Goal: Task Accomplishment & Management: Manage account settings

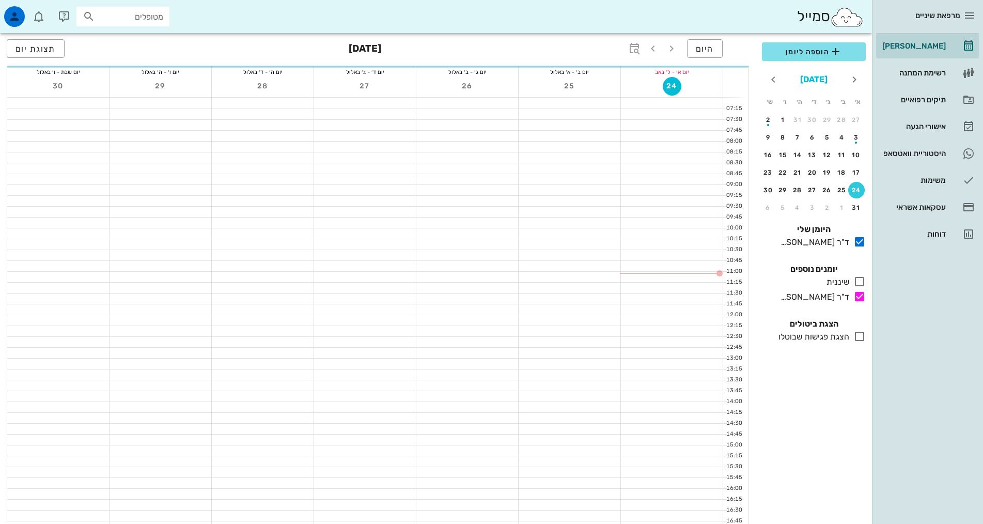
click at [817, 84] on button "[DATE]" at bounding box center [814, 79] width 36 height 21
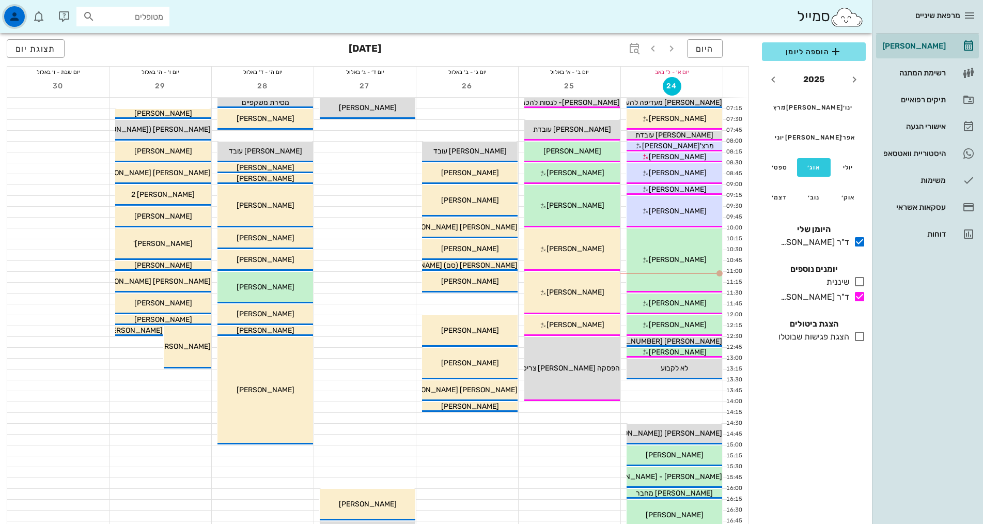
click at [20, 22] on icon "button" at bounding box center [14, 16] width 12 height 12
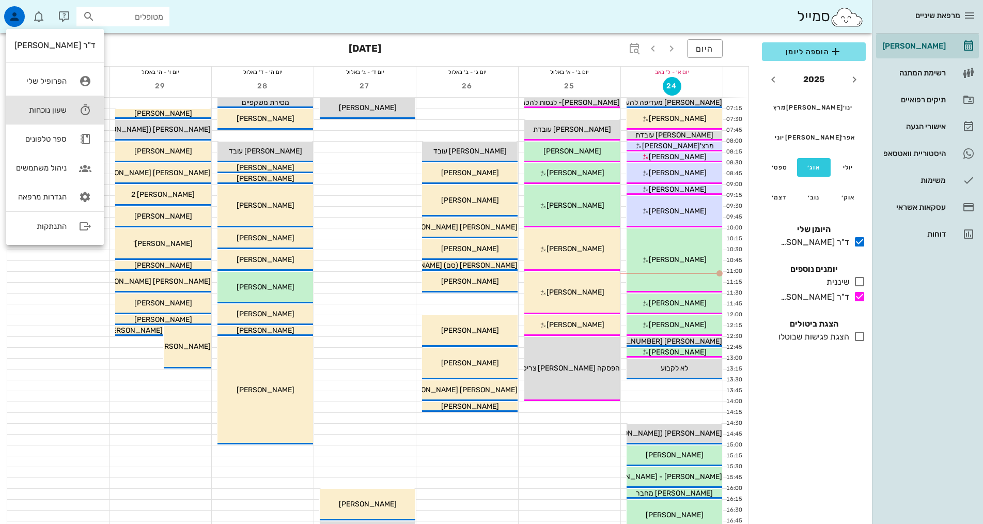
click at [53, 118] on link "שעון נוכחות" at bounding box center [55, 110] width 98 height 29
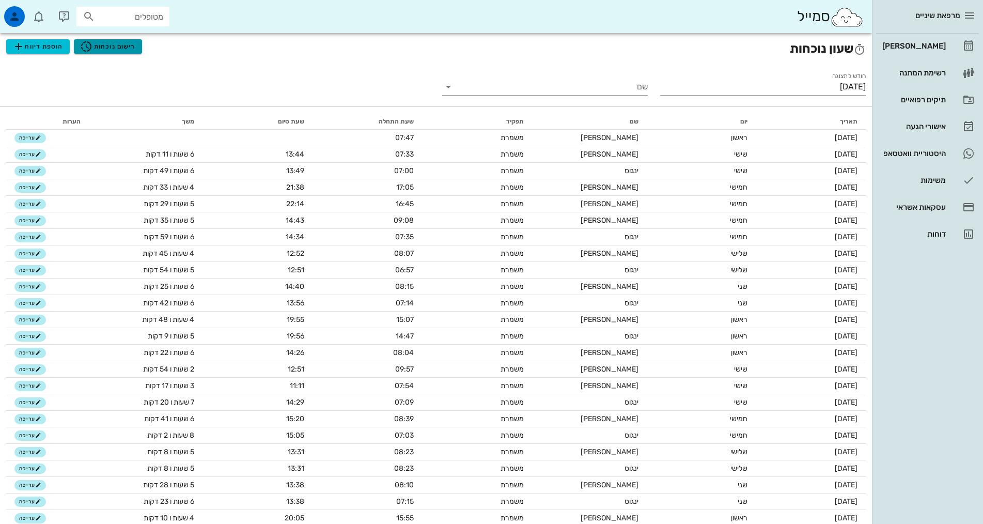
click at [110, 53] on button "רישום נוכחות" at bounding box center [108, 46] width 68 height 14
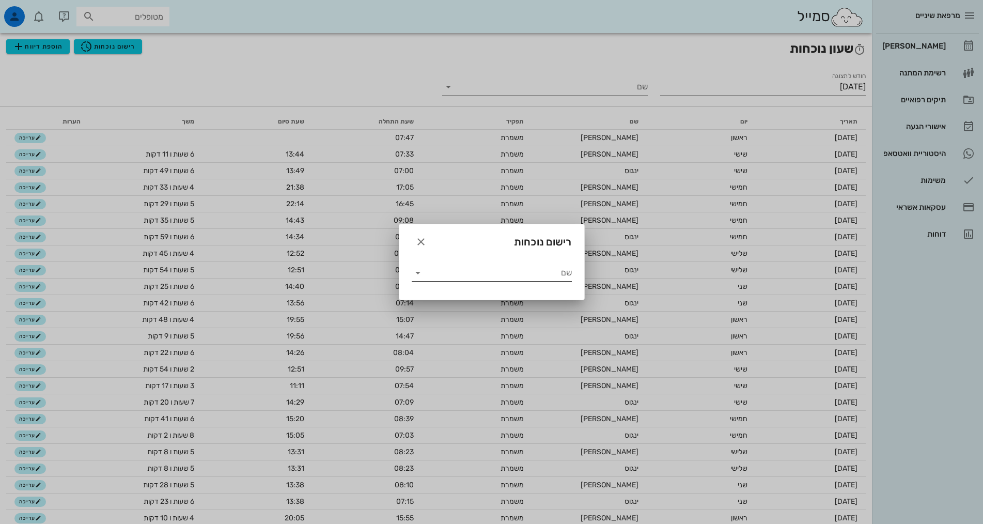
click at [511, 276] on input "שם" at bounding box center [499, 273] width 146 height 17
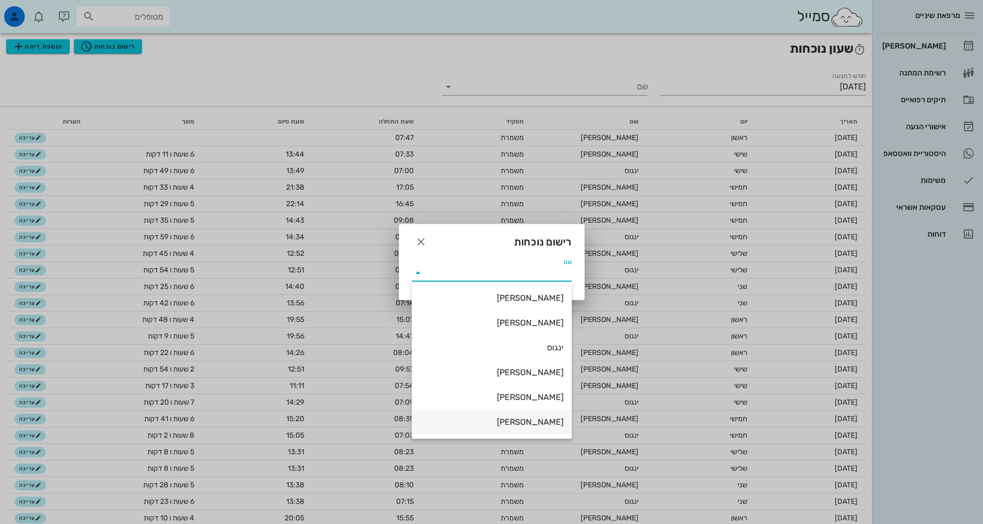
click at [526, 418] on div "[PERSON_NAME]" at bounding box center [492, 422] width 144 height 10
type input "[PERSON_NAME]"
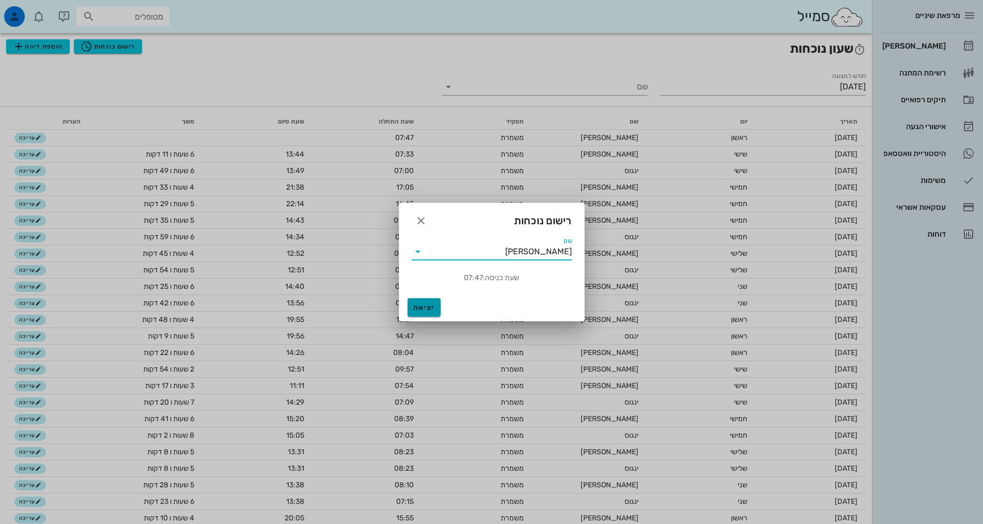
click at [422, 305] on span "יציאה" at bounding box center [424, 307] width 25 height 9
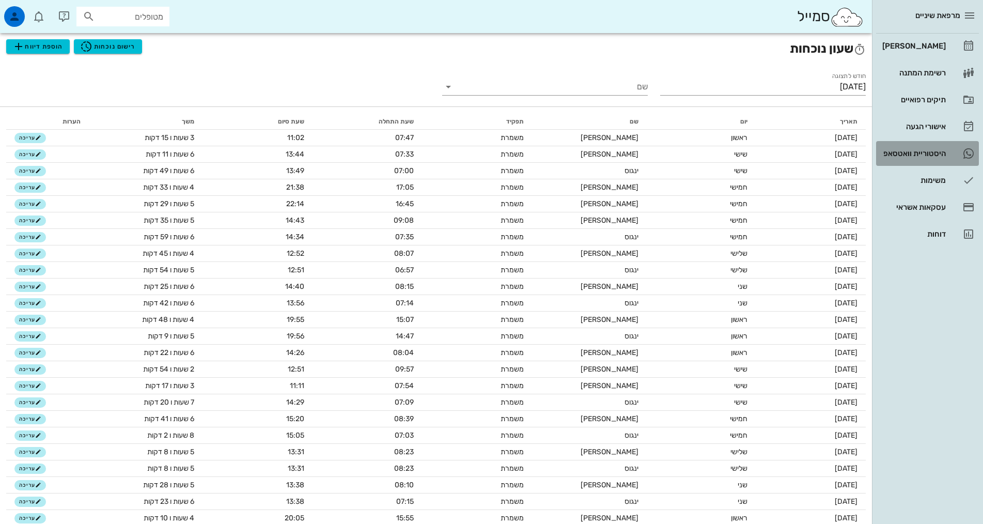
click at [889, 153] on div "היסטוריית וואטסאפ" at bounding box center [913, 153] width 66 height 8
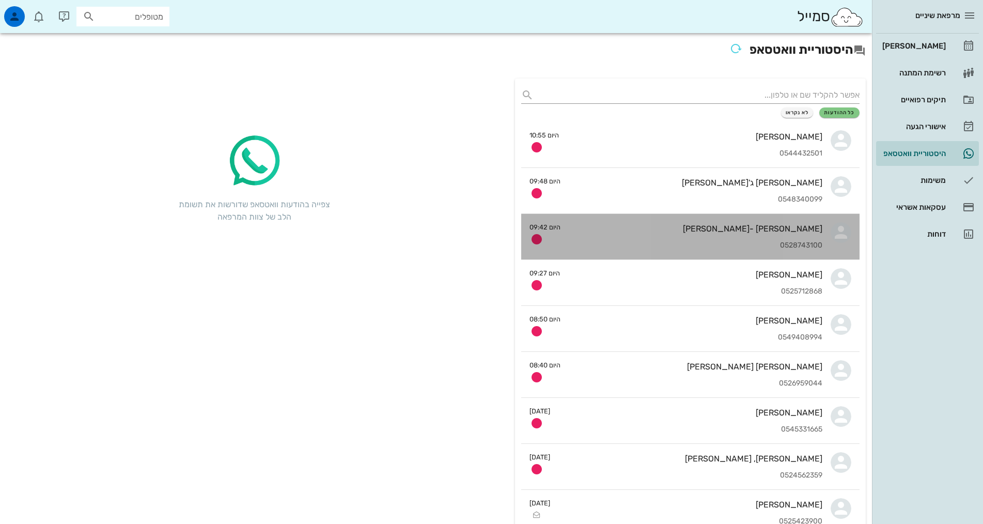
click at [607, 244] on div "0528743100" at bounding box center [696, 245] width 254 height 9
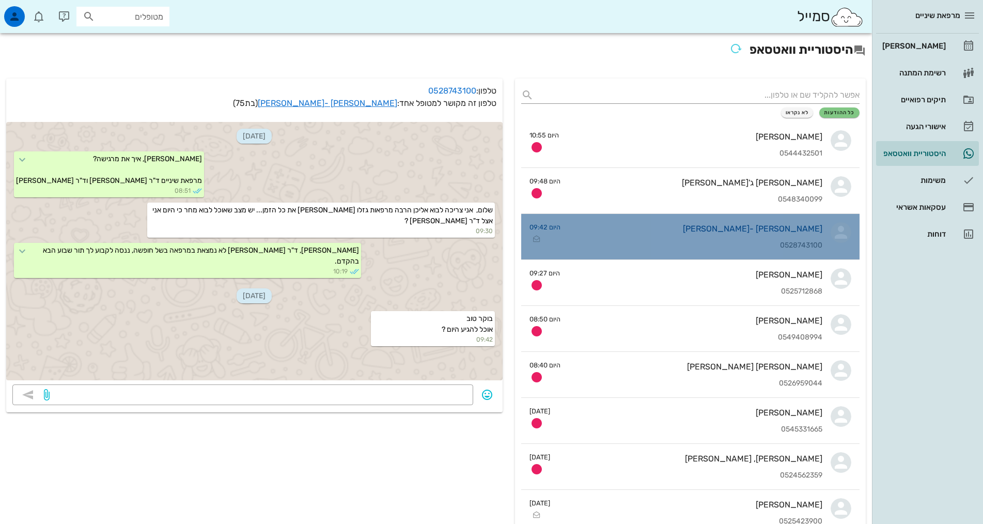
drag, startPoint x: 790, startPoint y: 239, endPoint x: 679, endPoint y: 222, distance: 111.4
click at [679, 222] on div "[PERSON_NAME] -[PERSON_NAME] 0528743100" at bounding box center [696, 236] width 254 height 45
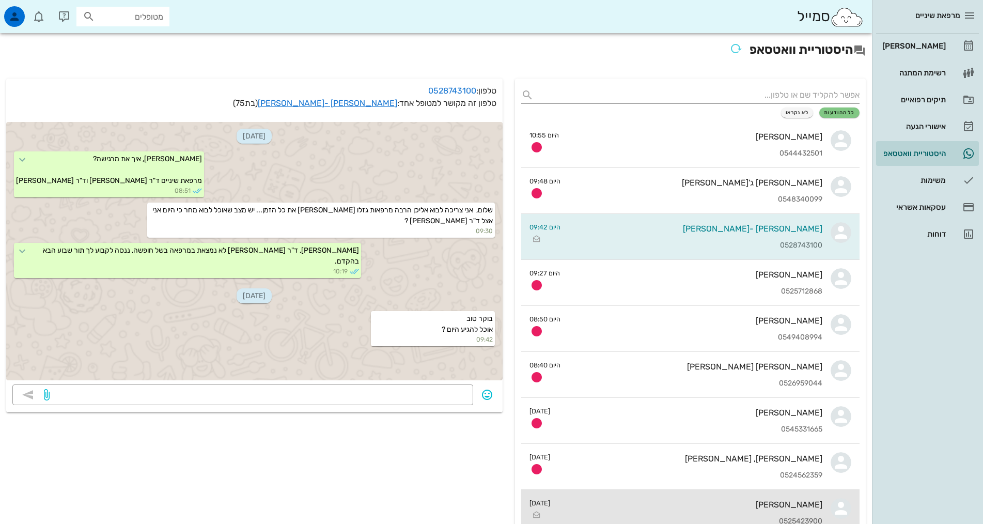
click at [577, 503] on div "[PERSON_NAME]" at bounding box center [691, 505] width 264 height 10
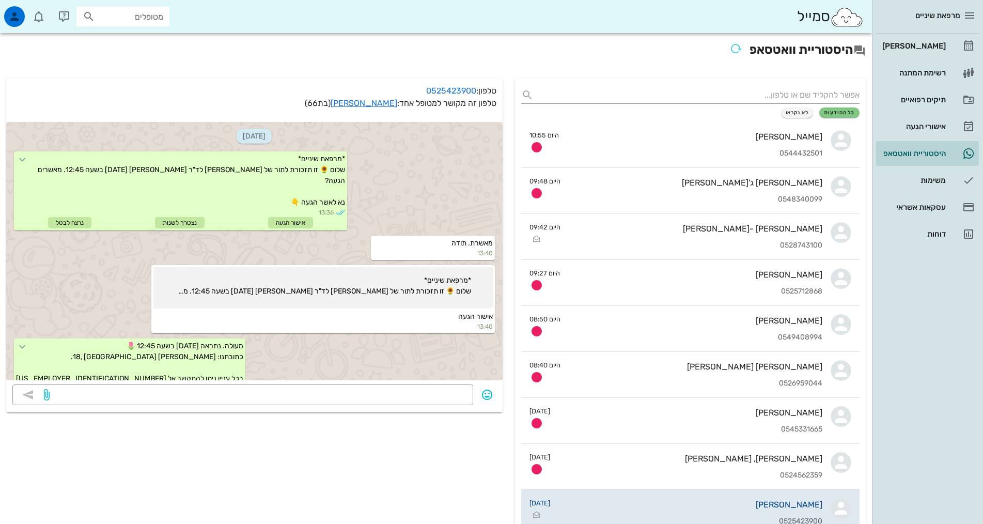
scroll to position [81, 0]
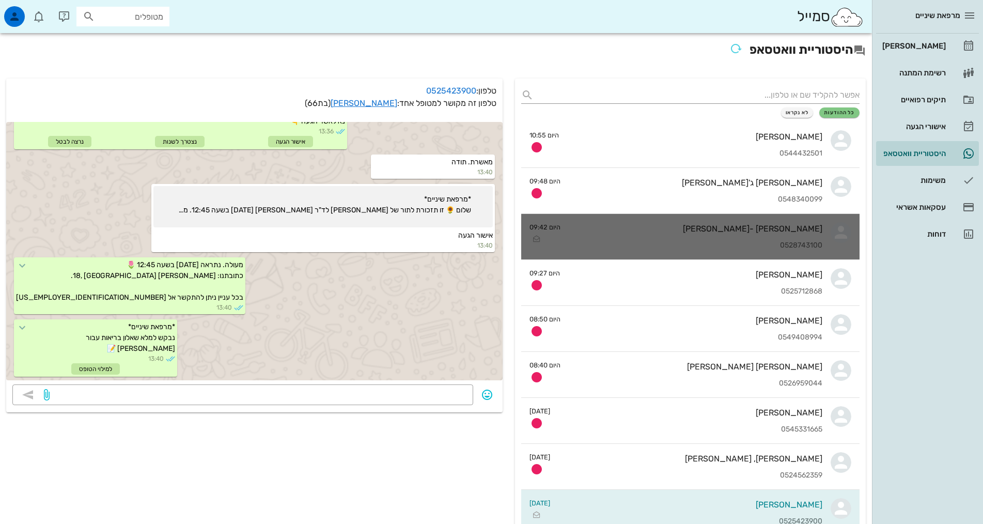
click at [650, 233] on div "[PERSON_NAME] -[PERSON_NAME]" at bounding box center [696, 229] width 254 height 10
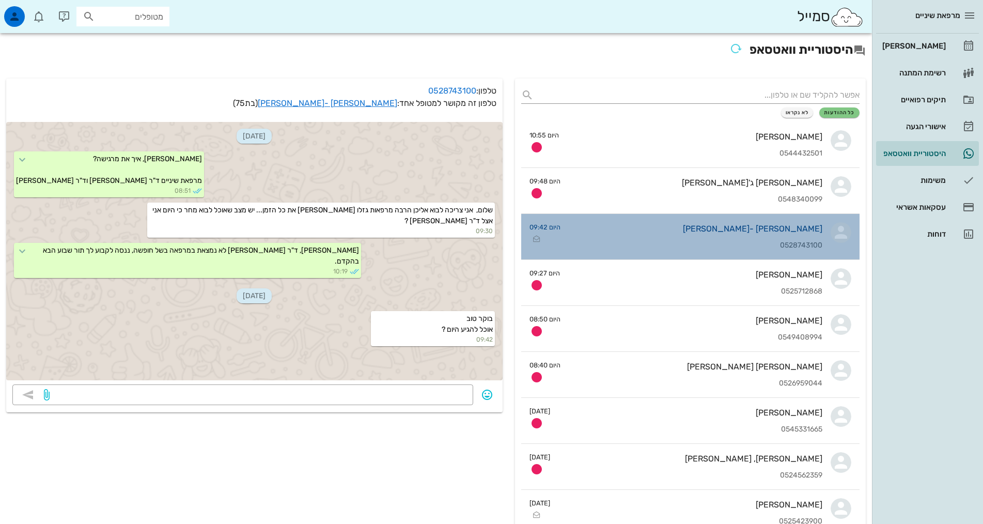
click at [558, 235] on div "היום 09:42" at bounding box center [545, 234] width 31 height 24
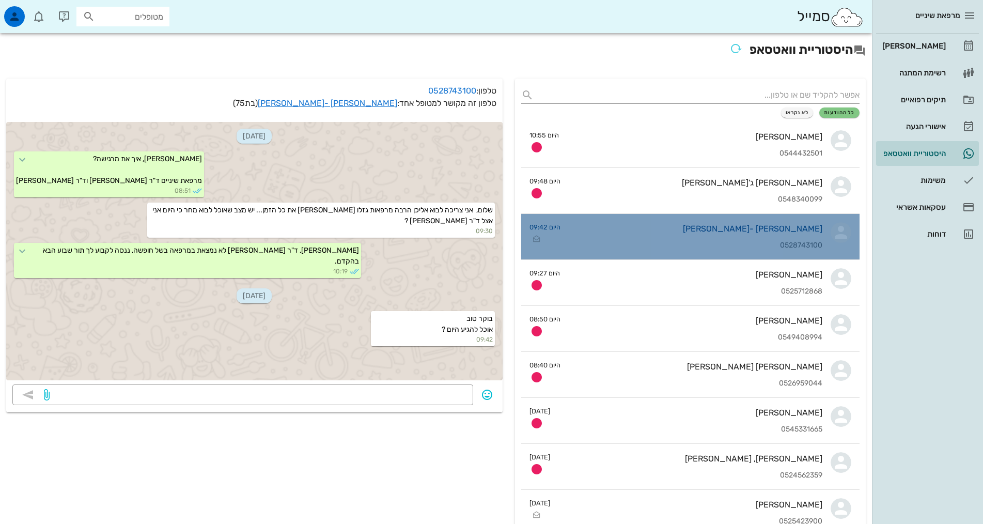
click at [558, 235] on div "היום 09:42" at bounding box center [545, 234] width 31 height 24
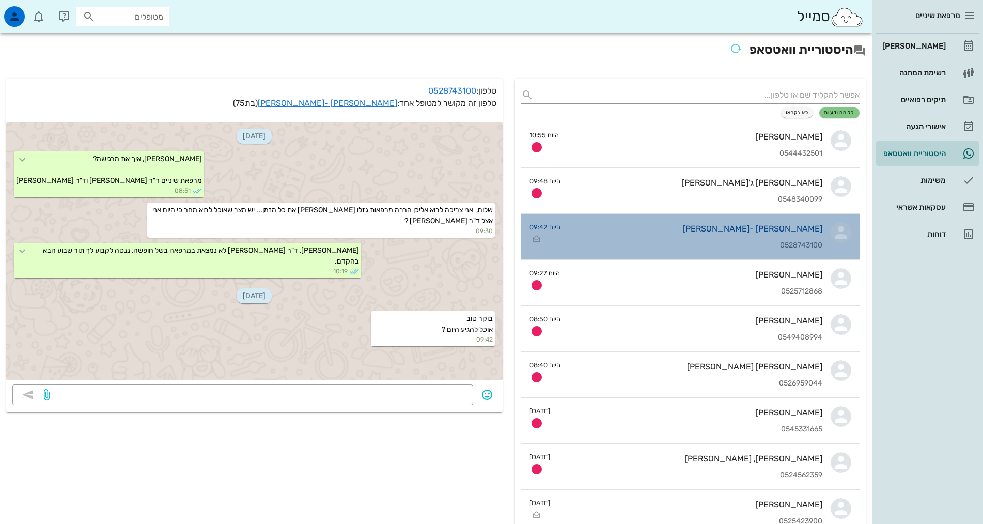
click at [565, 235] on link "[PERSON_NAME] -[PERSON_NAME] 0528743100 היום 09:42" at bounding box center [690, 237] width 338 height 46
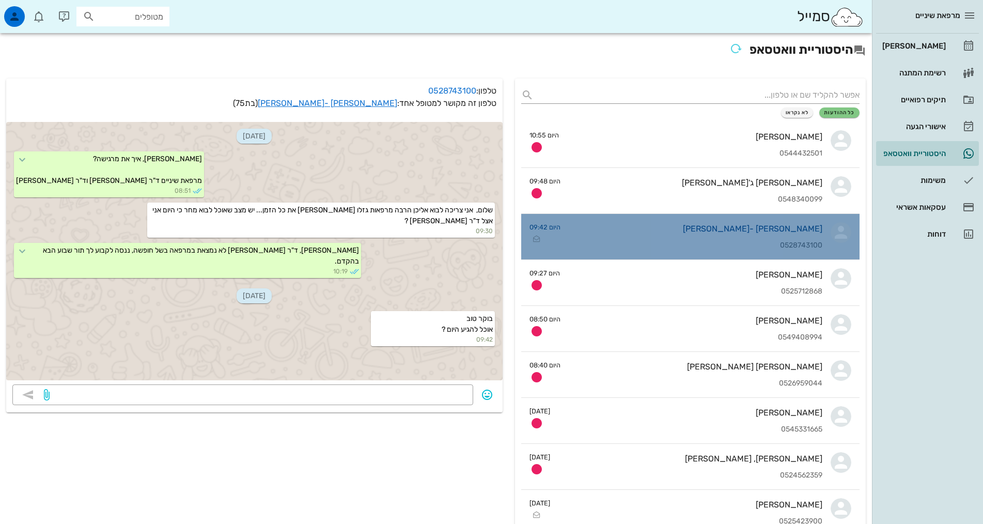
click at [565, 235] on link "[PERSON_NAME] -[PERSON_NAME] 0528743100 היום 09:42" at bounding box center [690, 237] width 338 height 46
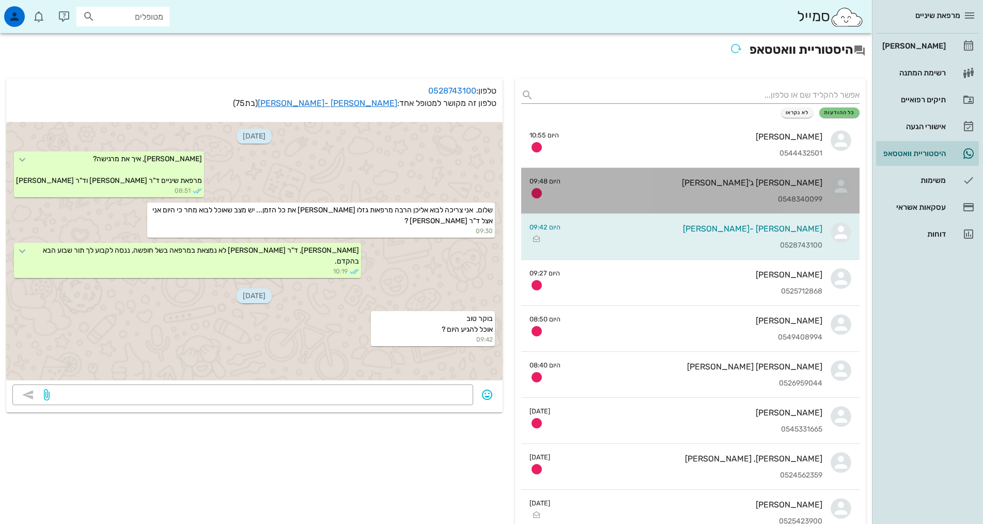
click at [756, 195] on div "0548340099" at bounding box center [696, 199] width 254 height 9
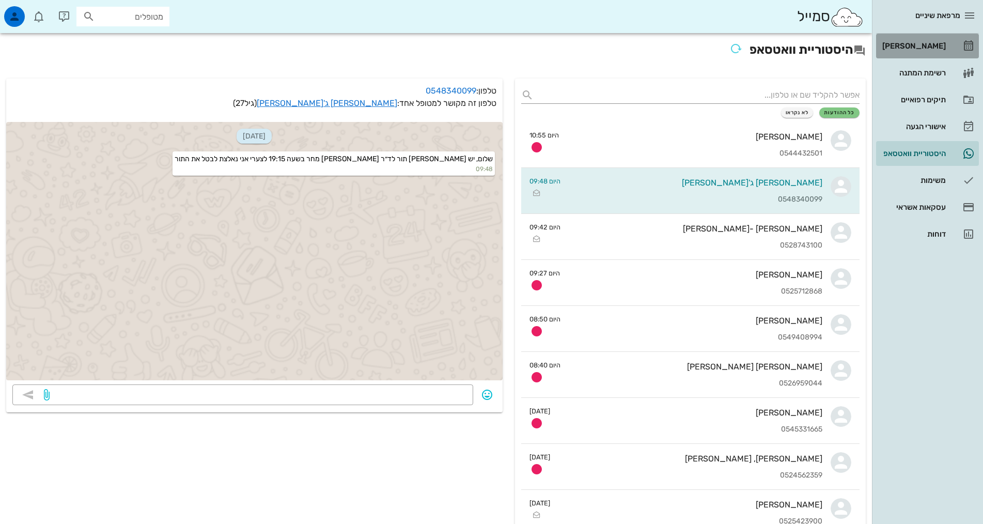
click at [938, 41] on div "[PERSON_NAME]" at bounding box center [913, 46] width 66 height 17
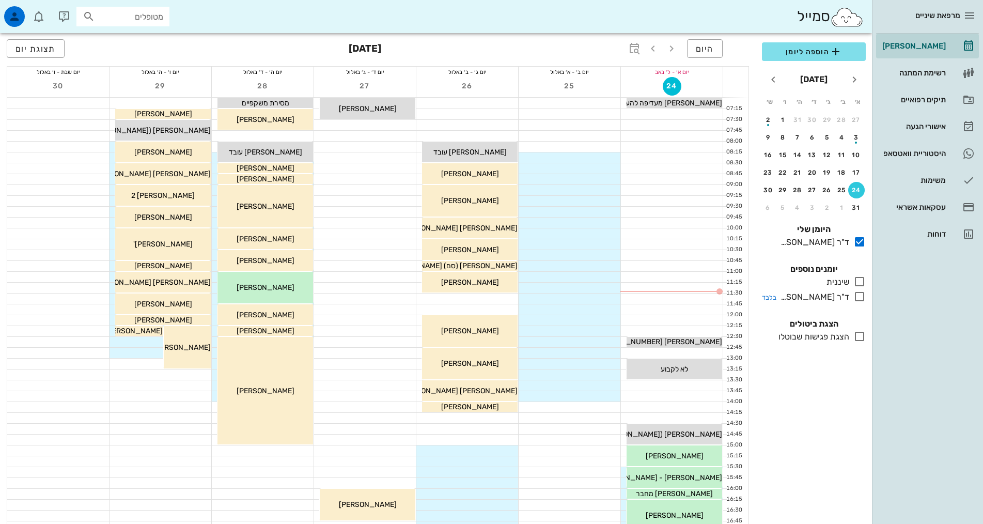
click at [861, 297] on icon at bounding box center [860, 296] width 12 height 12
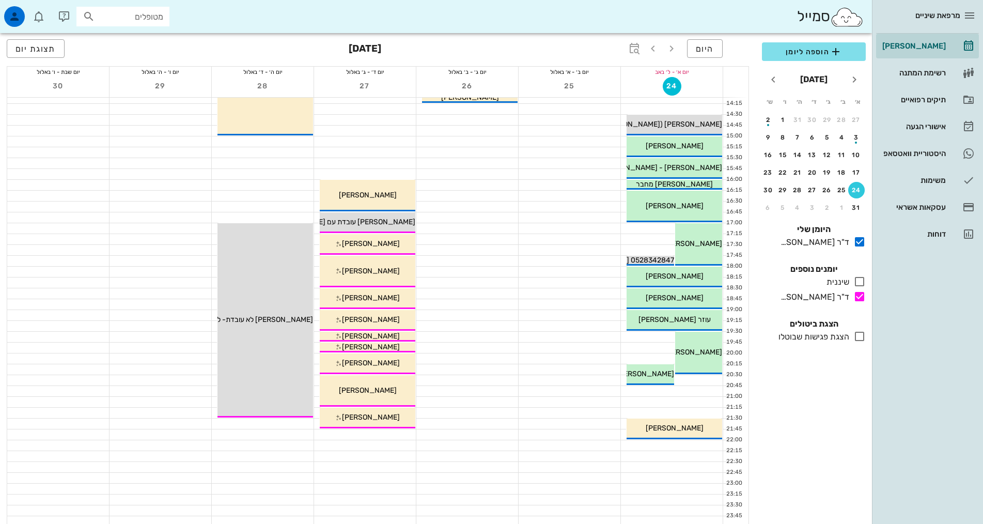
scroll to position [312, 0]
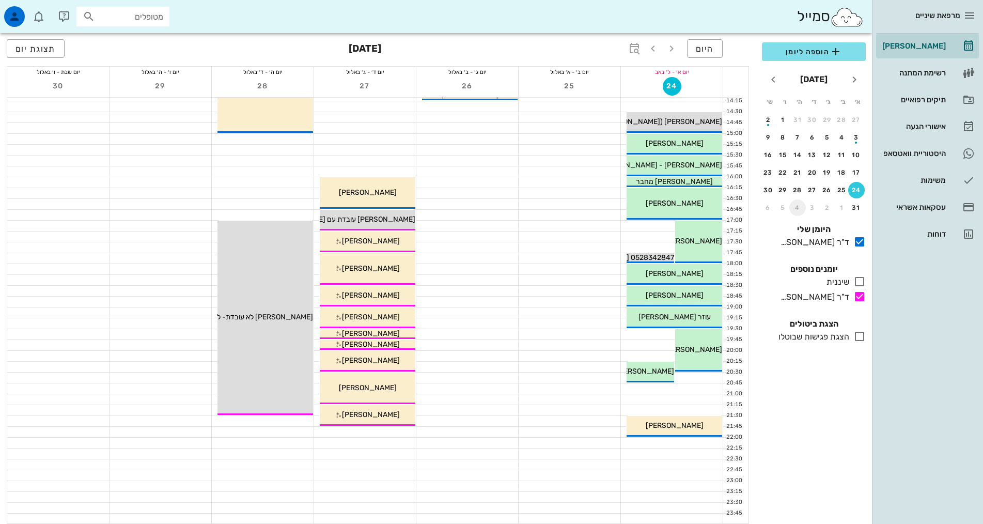
click at [798, 204] on div "4" at bounding box center [798, 207] width 17 height 7
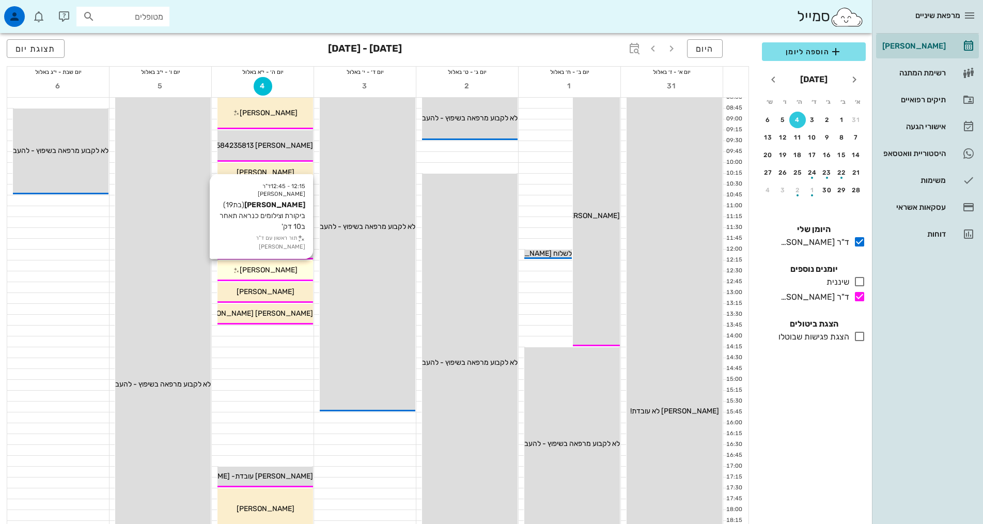
scroll to position [2, 0]
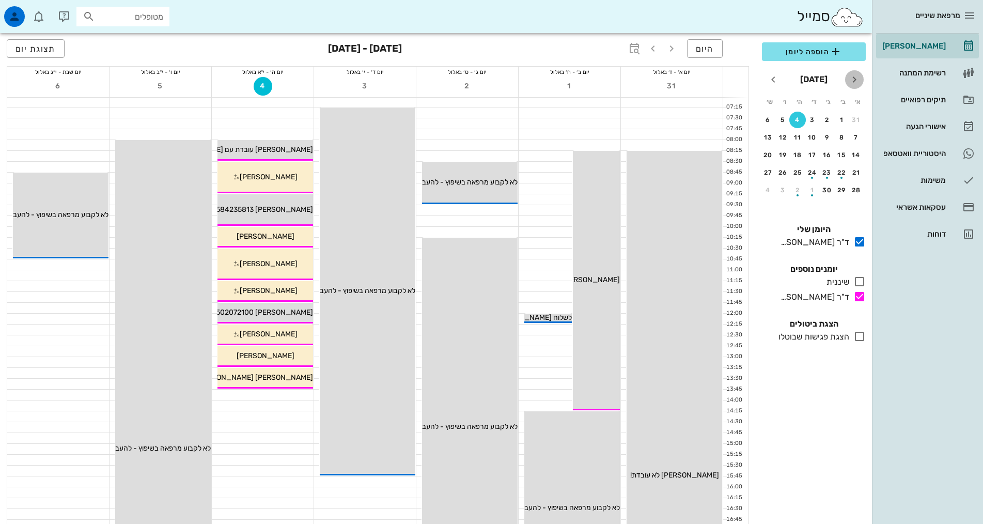
click at [856, 77] on icon "חודש שעבר" at bounding box center [854, 79] width 12 height 12
click at [861, 186] on button "24" at bounding box center [856, 190] width 17 height 17
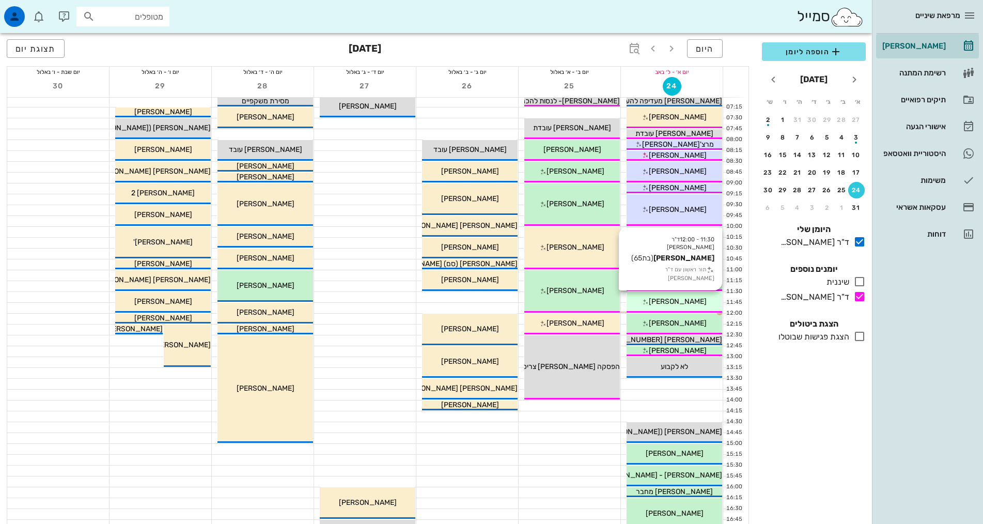
click at [648, 303] on div "[PERSON_NAME]" at bounding box center [675, 301] width 96 height 11
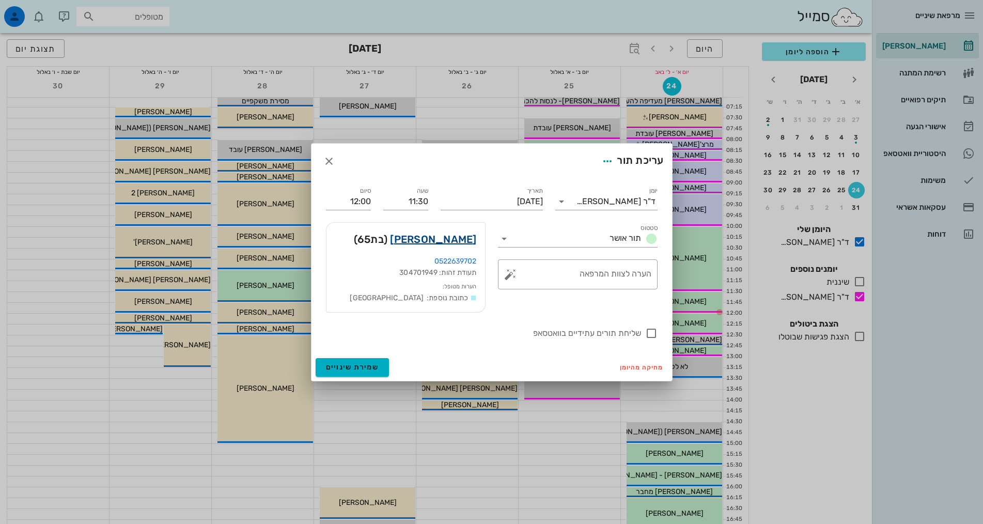
click at [447, 238] on link "[PERSON_NAME]" at bounding box center [433, 239] width 86 height 17
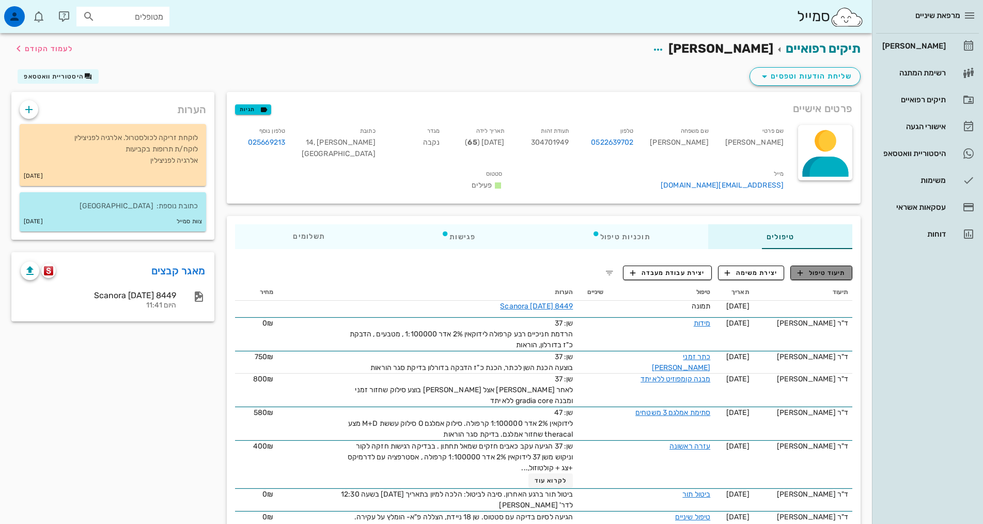
click at [818, 268] on span "תיעוד טיפול" at bounding box center [822, 272] width 48 height 9
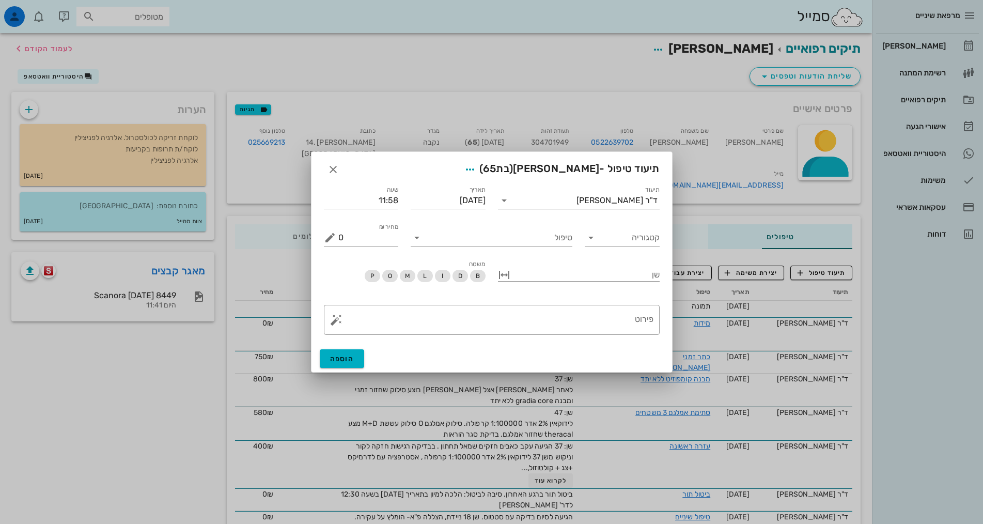
click at [548, 197] on input "תיעוד" at bounding box center [545, 200] width 64 height 17
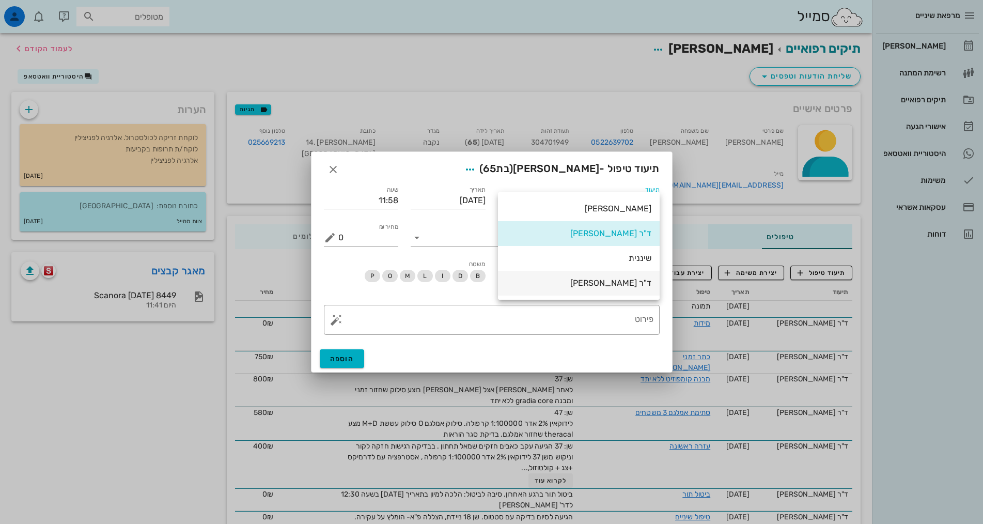
click at [585, 286] on div "ד"ר [PERSON_NAME]" at bounding box center [578, 283] width 145 height 10
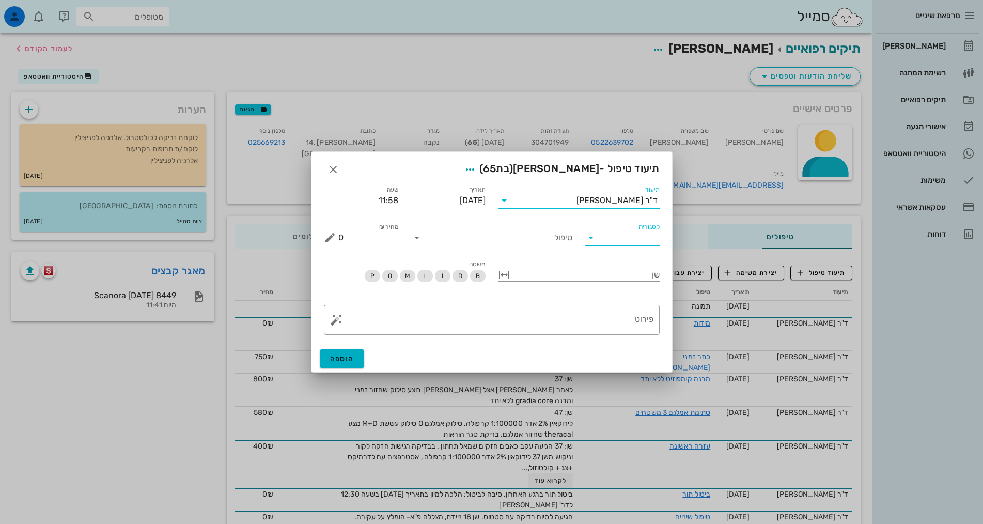
click at [636, 230] on input "קטגוריה" at bounding box center [630, 237] width 58 height 17
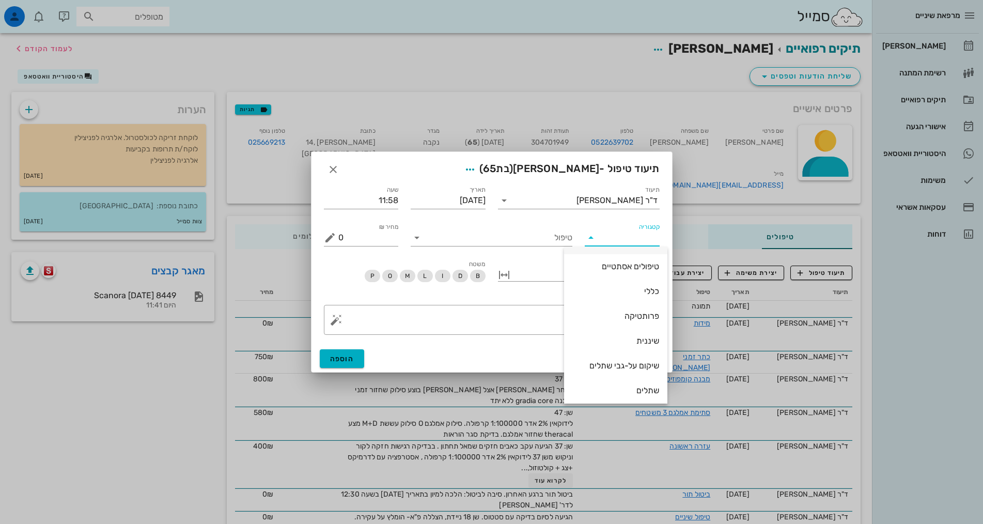
scroll to position [99, 0]
click at [628, 315] on div "פרותטיקה" at bounding box center [616, 312] width 87 height 10
type input "פרותטיקה"
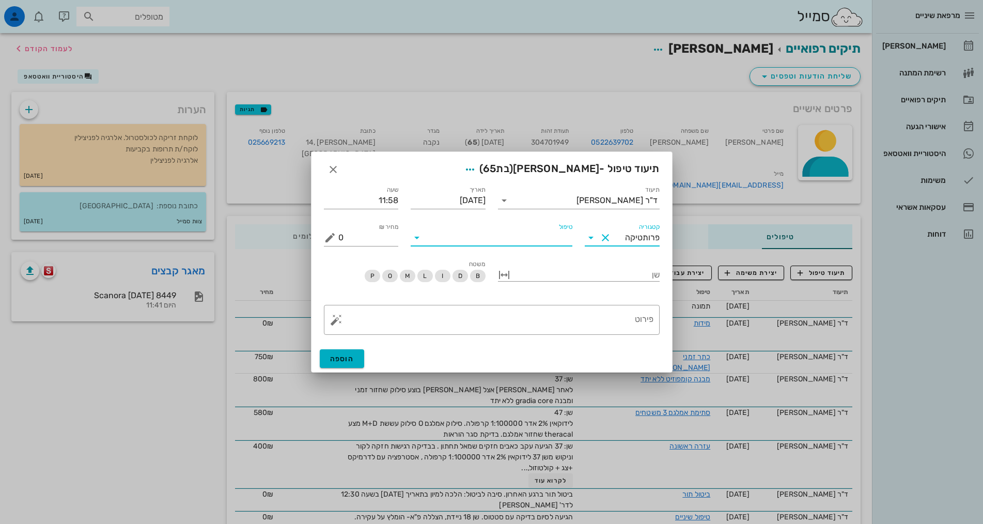
click at [539, 244] on input "טיפול" at bounding box center [498, 237] width 147 height 17
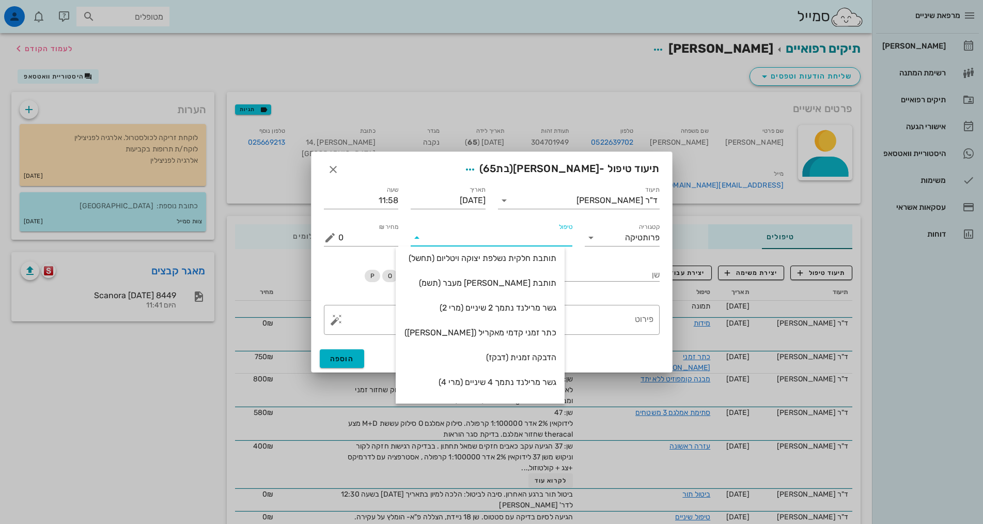
scroll to position [422, 0]
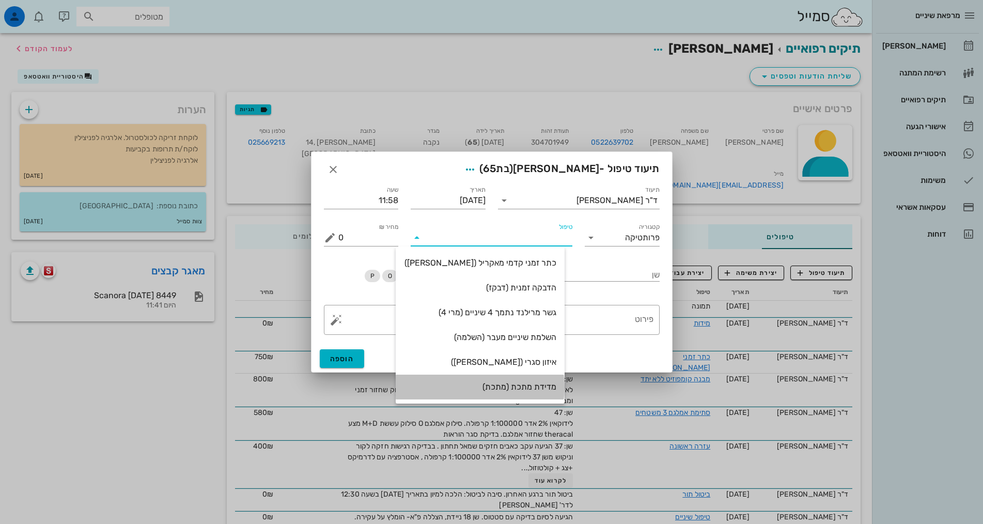
click at [517, 384] on div "מדידת מתכת (מתכת)" at bounding box center [480, 387] width 152 height 10
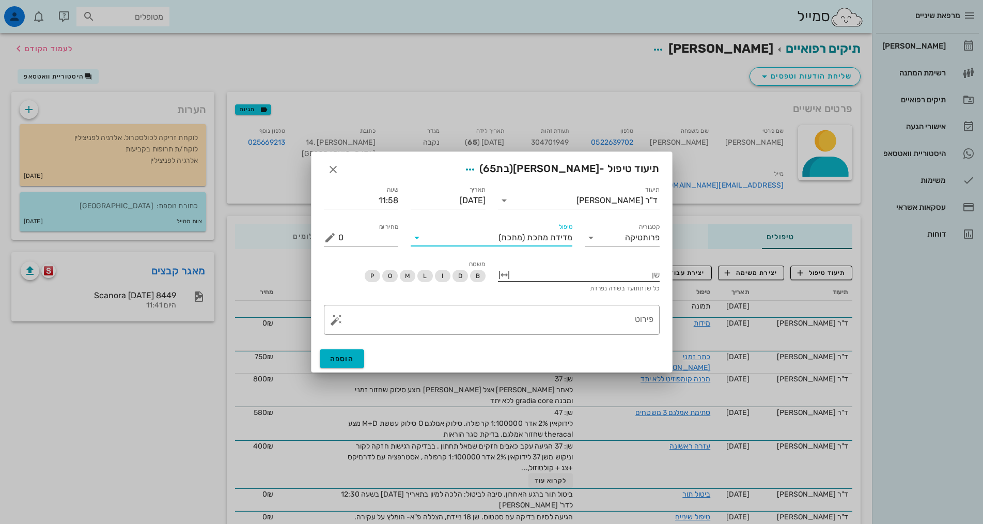
click at [611, 272] on div at bounding box center [586, 273] width 147 height 13
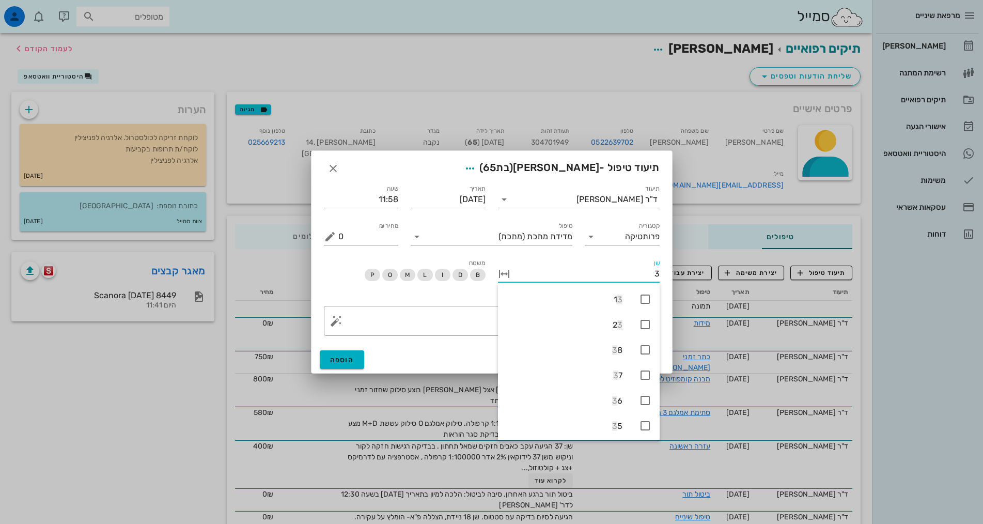
type input "37"
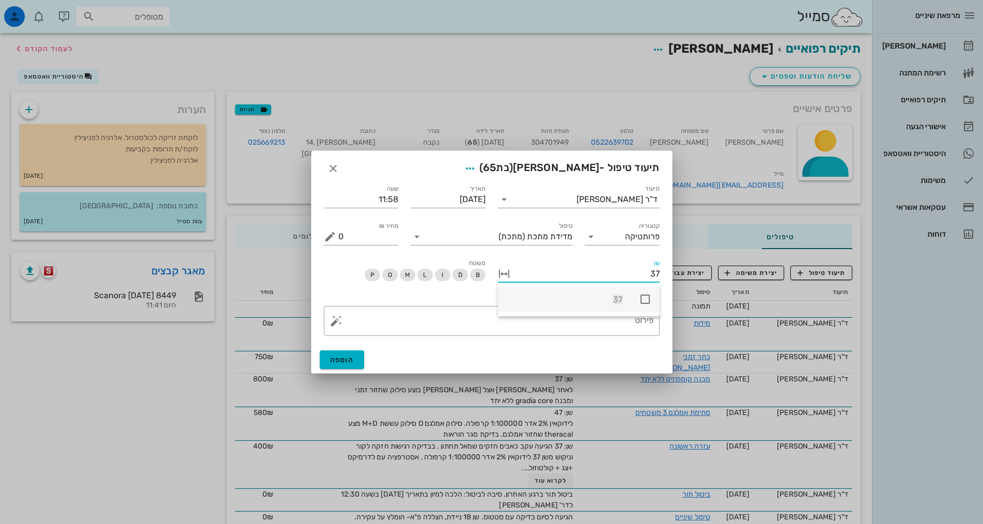
click at [653, 301] on div "37" at bounding box center [579, 299] width 162 height 25
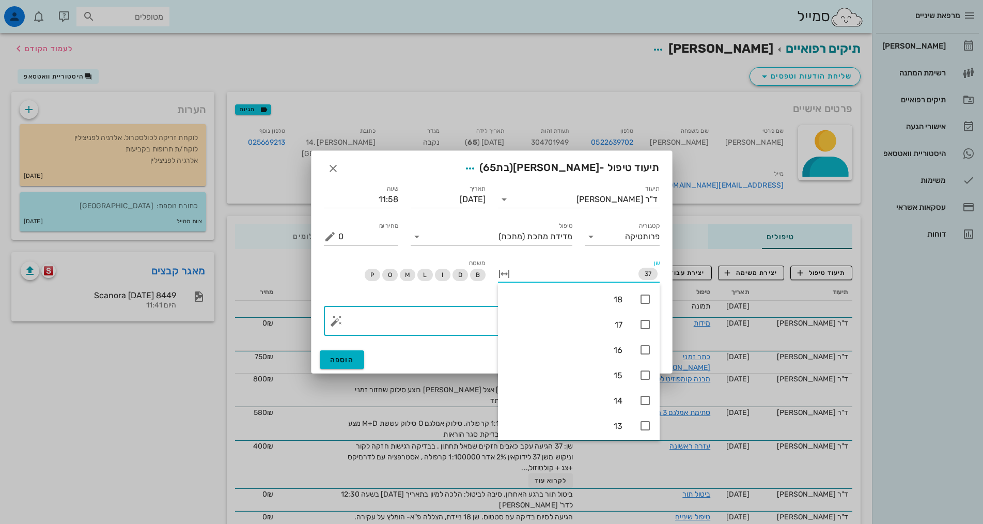
click at [462, 319] on textarea "פירוט" at bounding box center [495, 323] width 315 height 25
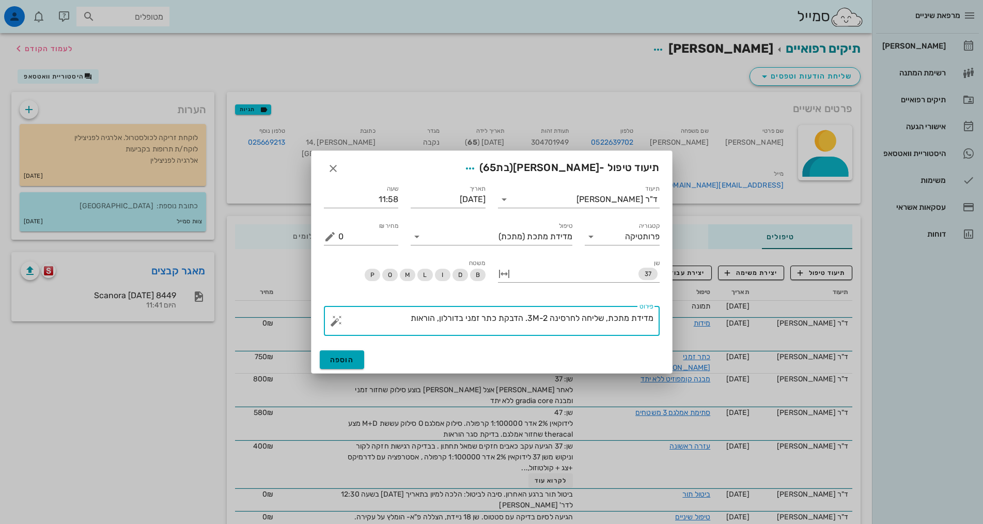
type textarea "מדידת מתכת, שליחה לחרסינה 3M-2. הדבקת כתר זמני בדורלון, הוראות"
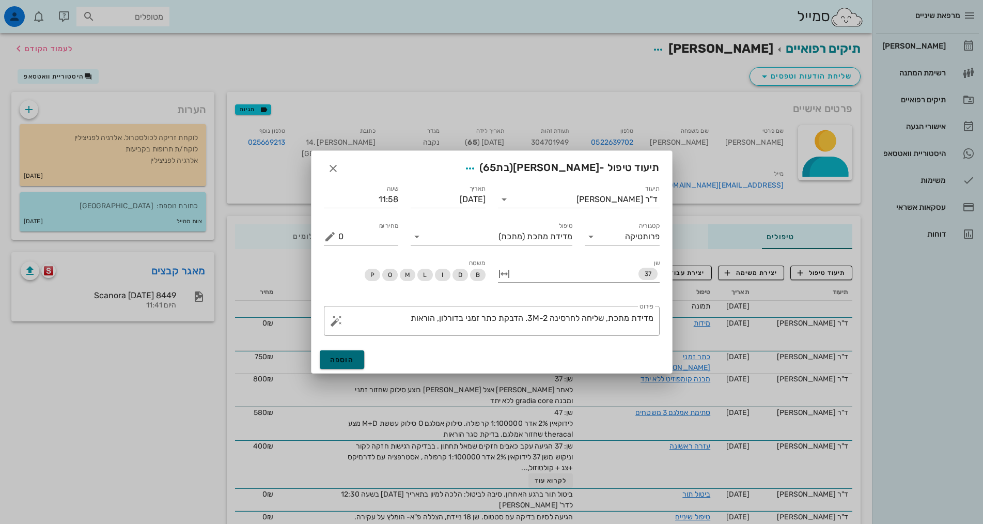
click at [350, 365] on button "הוספה" at bounding box center [342, 359] width 45 height 19
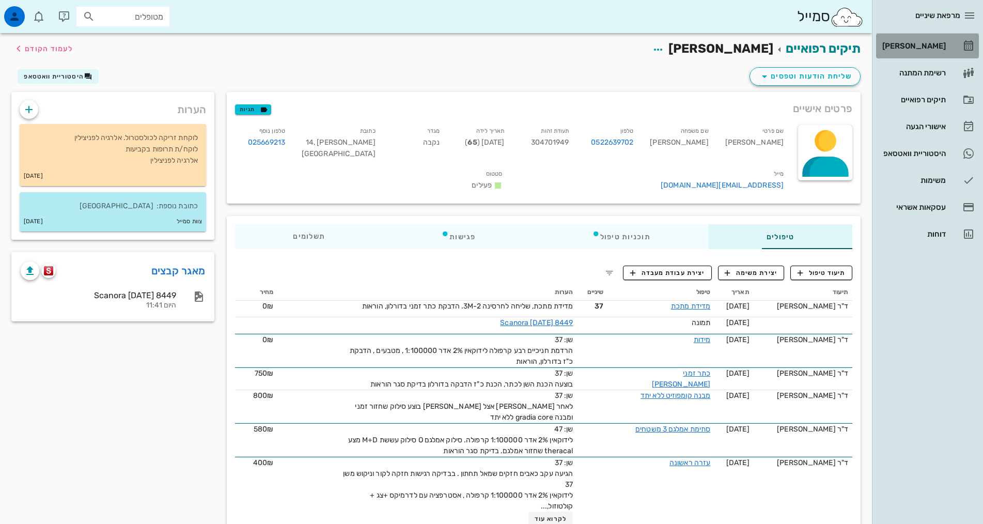
click at [939, 39] on div "[PERSON_NAME]" at bounding box center [913, 46] width 66 height 17
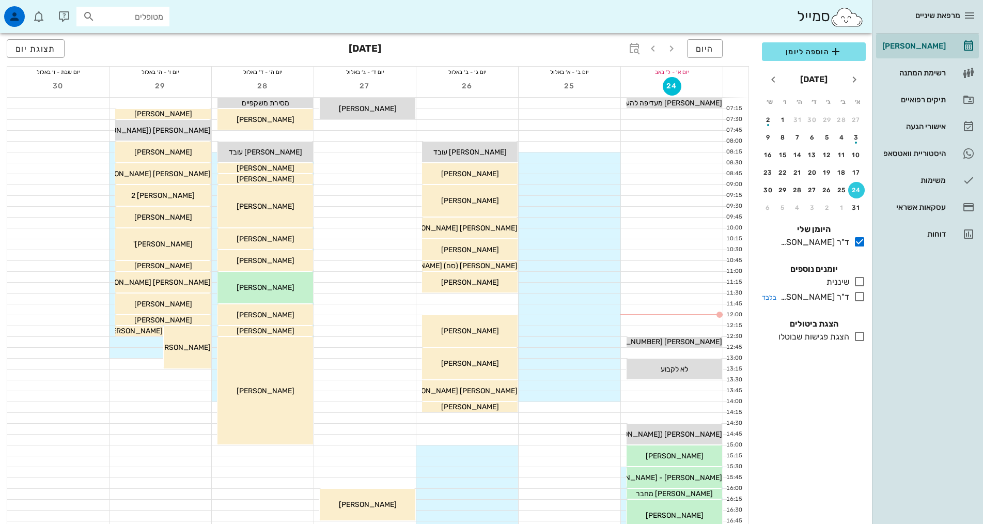
click at [855, 297] on icon at bounding box center [860, 296] width 12 height 12
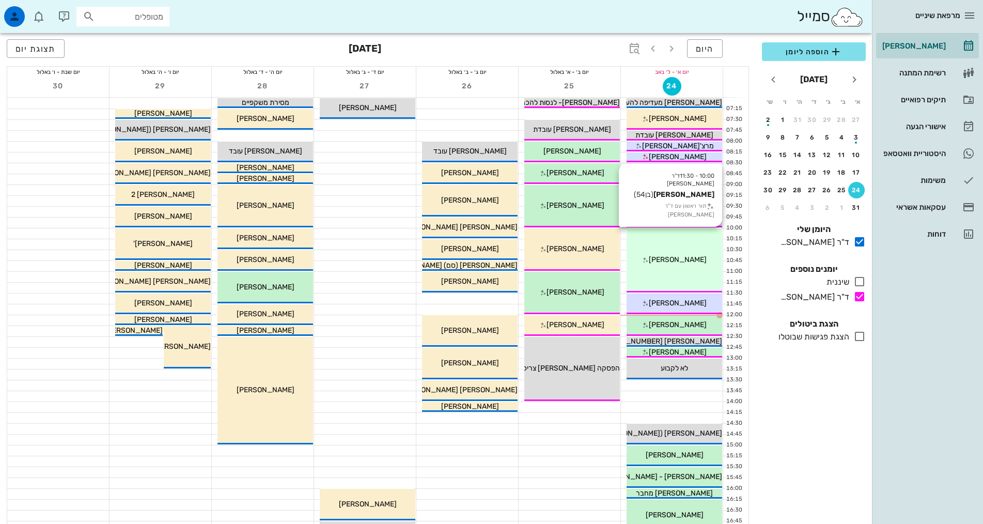
click at [648, 244] on div "10:00 - 11:30 ד"ר [PERSON_NAME] ג'[PERSON_NAME] רוכוורגר (בן 54 ) תור ראשון עם …" at bounding box center [675, 260] width 96 height 64
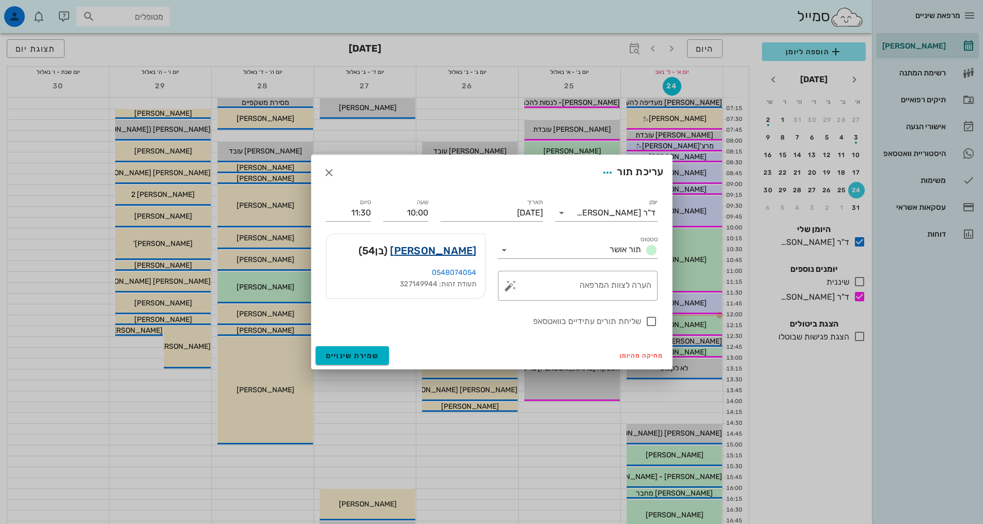
click at [449, 249] on link "[PERSON_NAME]" at bounding box center [433, 250] width 86 height 17
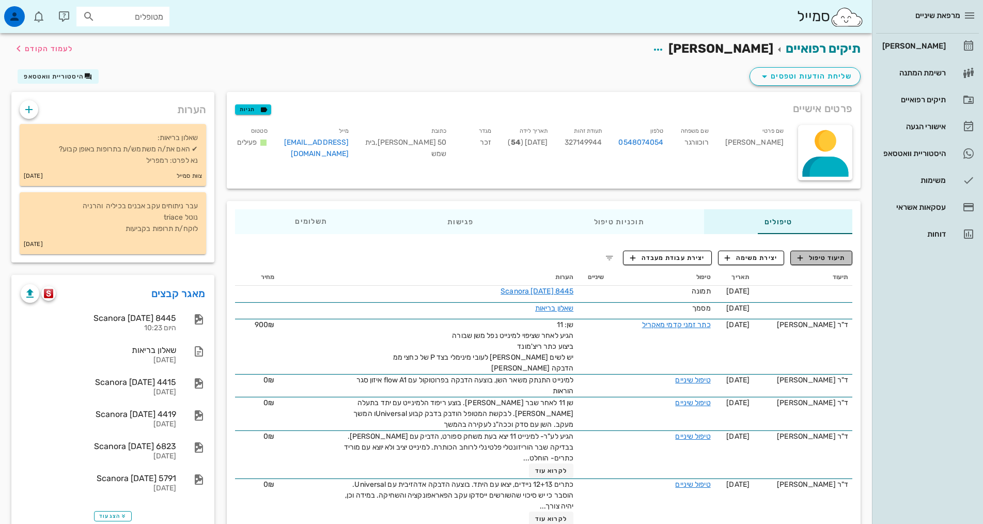
click at [812, 261] on span "תיעוד טיפול" at bounding box center [822, 257] width 48 height 9
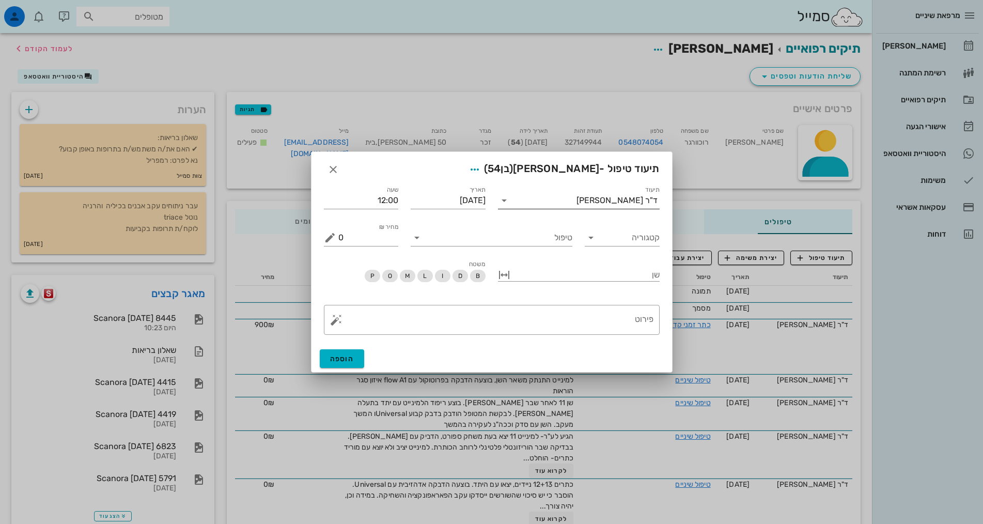
click at [577, 200] on input "תיעוד" at bounding box center [545, 200] width 64 height 17
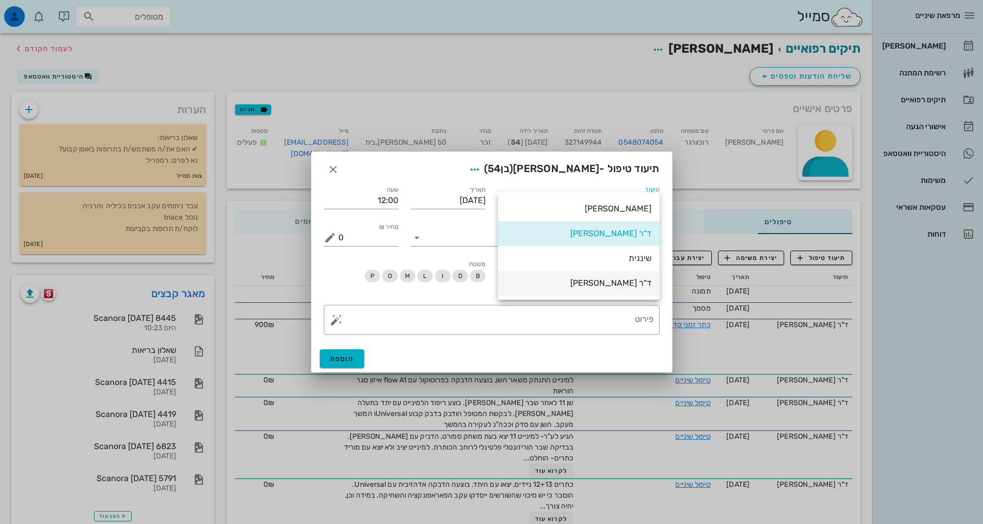
click at [595, 288] on div "ד"ר [PERSON_NAME]" at bounding box center [578, 283] width 145 height 10
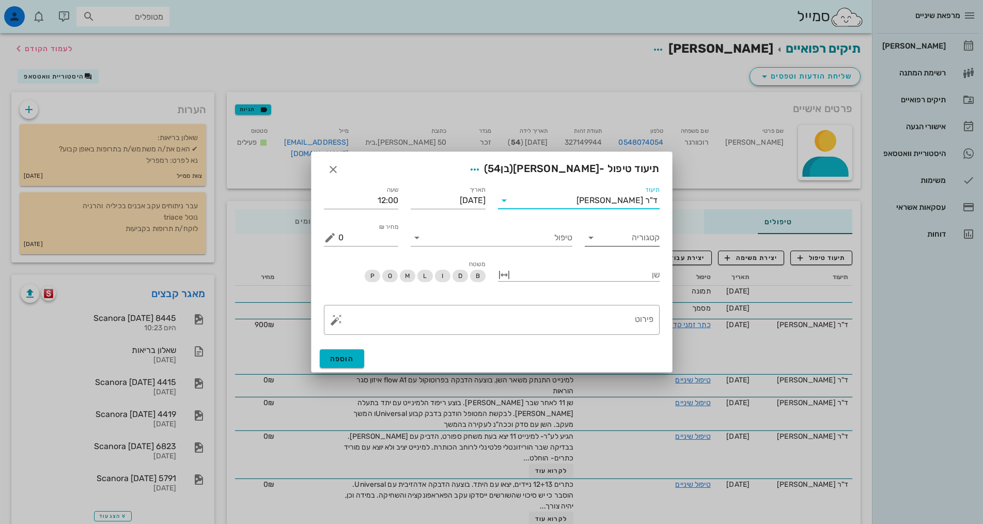
click at [611, 244] on input "קטגוריה" at bounding box center [630, 237] width 58 height 17
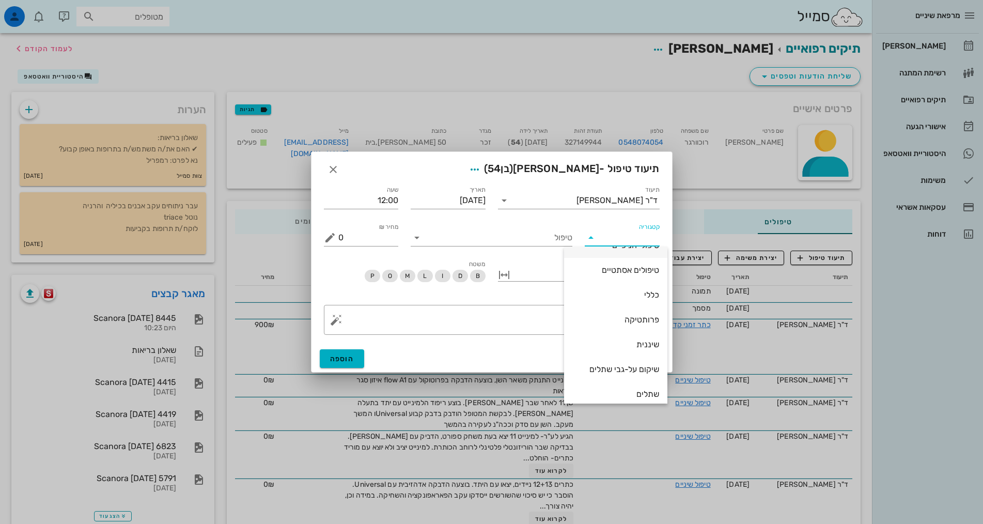
scroll to position [99, 0]
click at [612, 317] on div "פרותטיקה" at bounding box center [616, 312] width 87 height 10
type input "פרותטיקה"
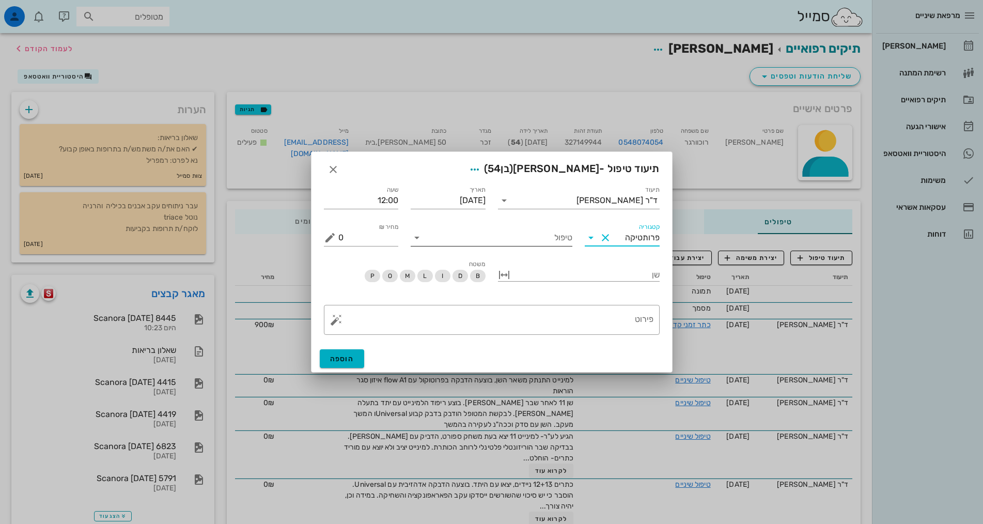
click at [527, 239] on input "טיפול" at bounding box center [498, 237] width 147 height 17
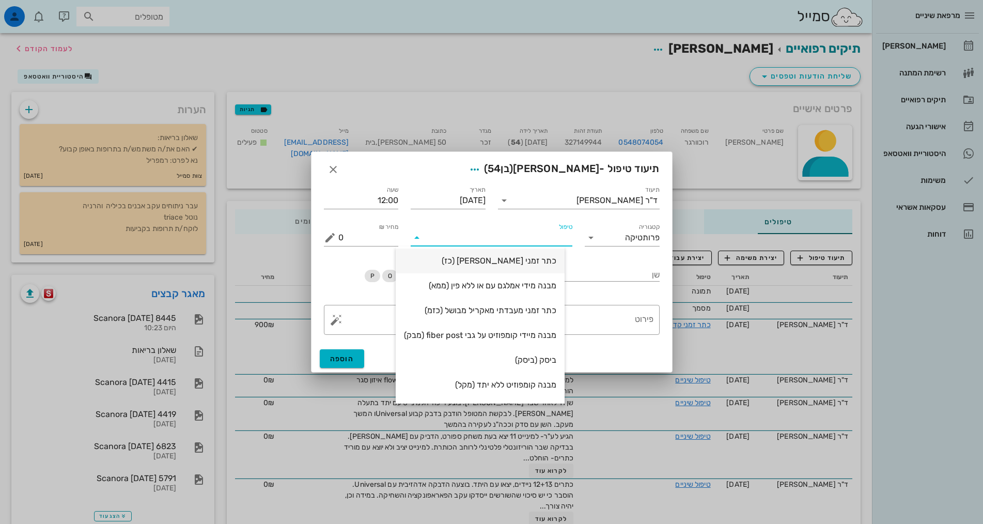
scroll to position [103, 0]
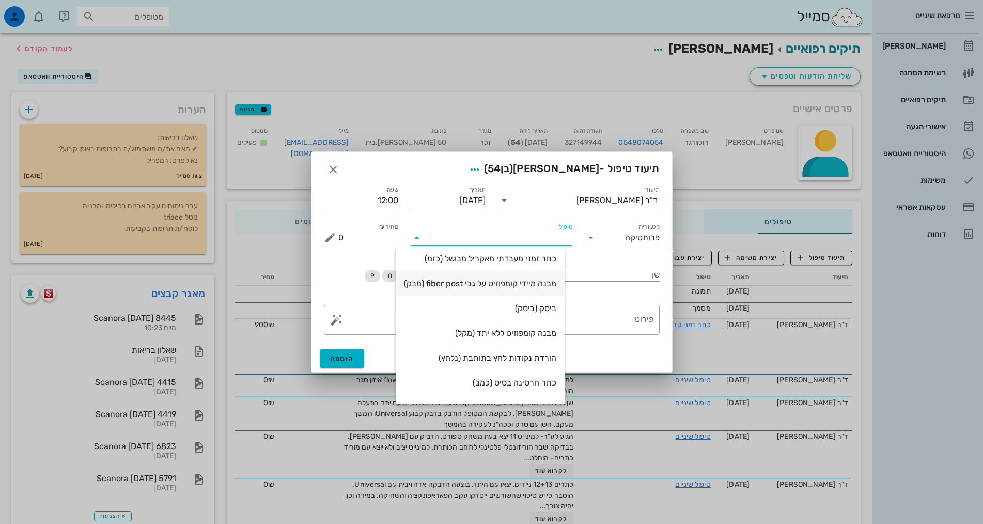
click at [485, 287] on div "מבנה מיידי קומפוזיט על גבי fiber post (מבק)" at bounding box center [480, 284] width 152 height 10
type input "1500"
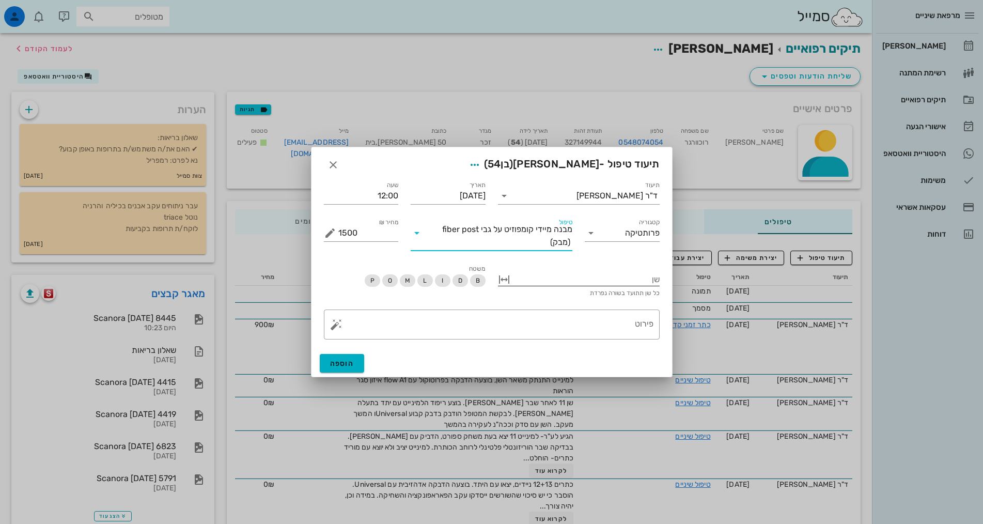
click at [621, 281] on div at bounding box center [586, 278] width 147 height 13
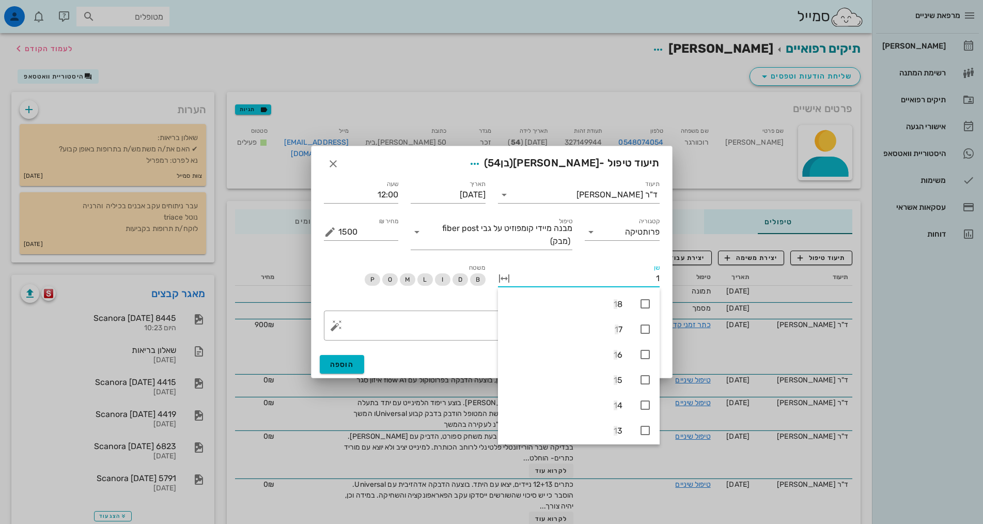
type input "11"
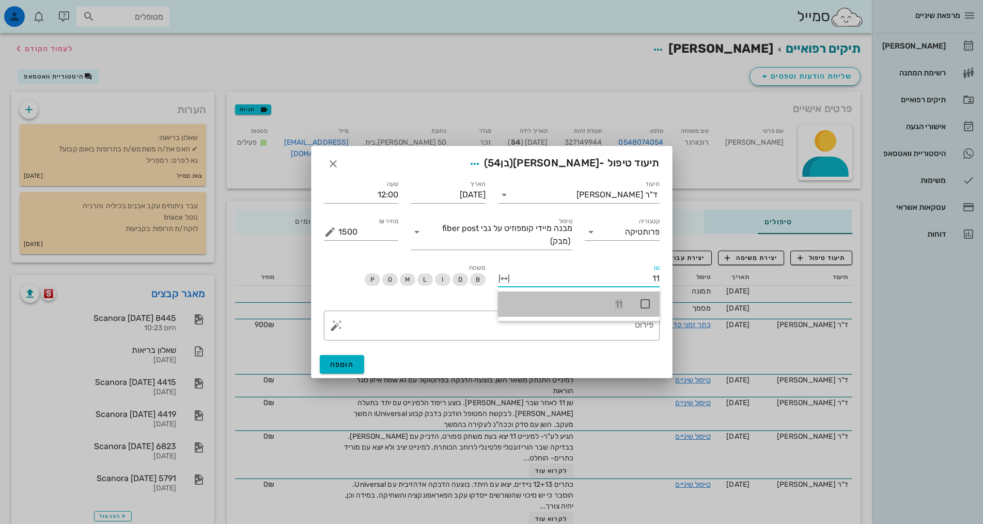
click at [638, 306] on div "11" at bounding box center [579, 303] width 162 height 25
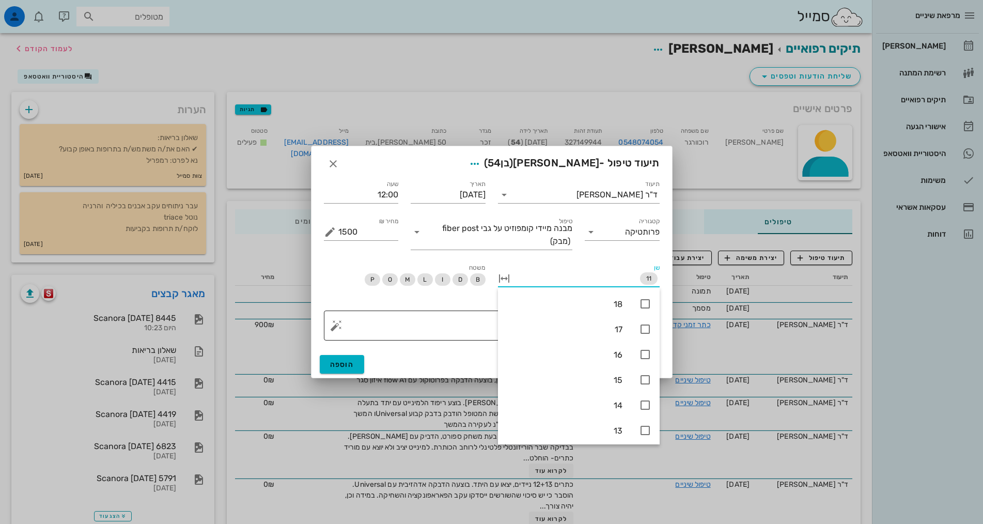
click at [449, 320] on textarea "פירוט" at bounding box center [495, 328] width 315 height 25
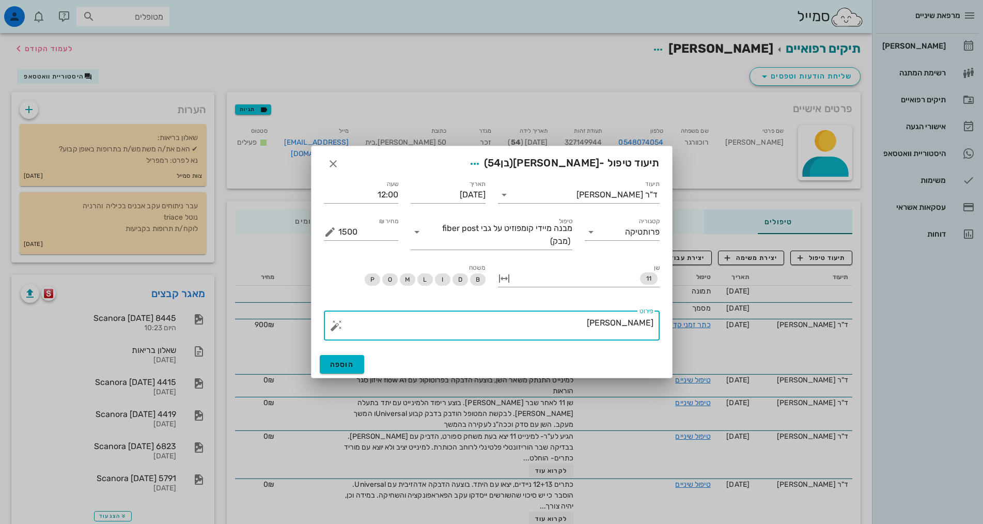
type textarea "ש"
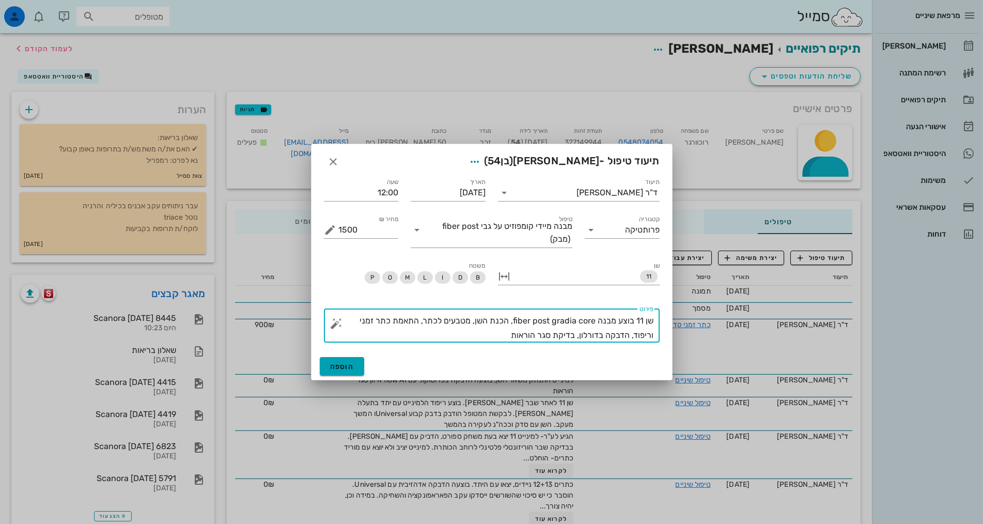
type textarea "שן 11 בוצע מבנה fiber post gradia core, הכנת השן, מטבעים לכתר, התאמת כתר זמני ו…"
click at [334, 365] on span "הוספה" at bounding box center [342, 366] width 24 height 9
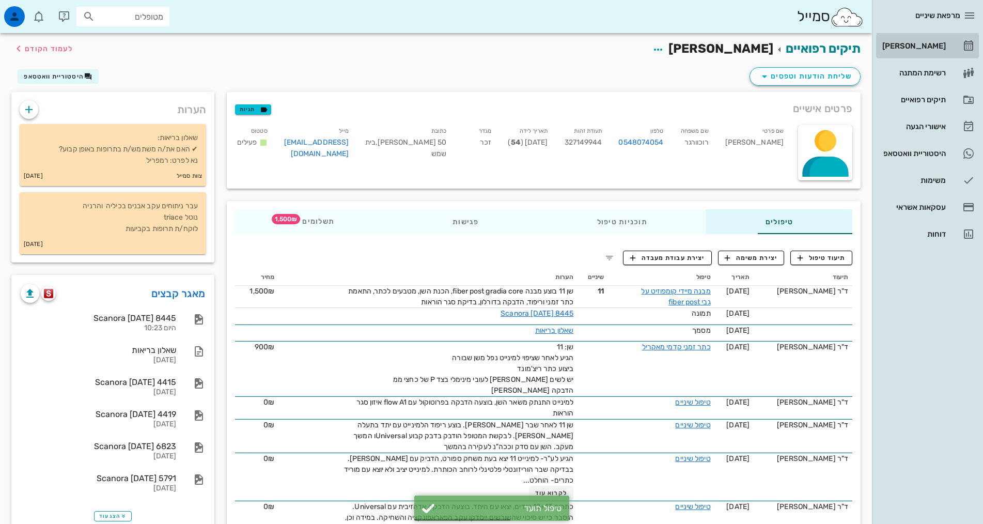
click at [906, 40] on div "[PERSON_NAME]" at bounding box center [913, 46] width 66 height 17
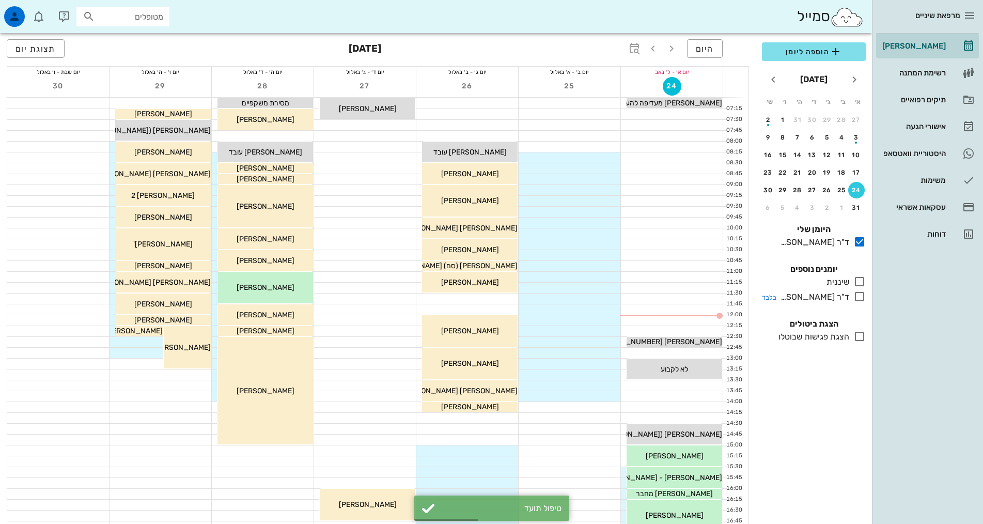
click at [859, 299] on icon at bounding box center [860, 296] width 12 height 12
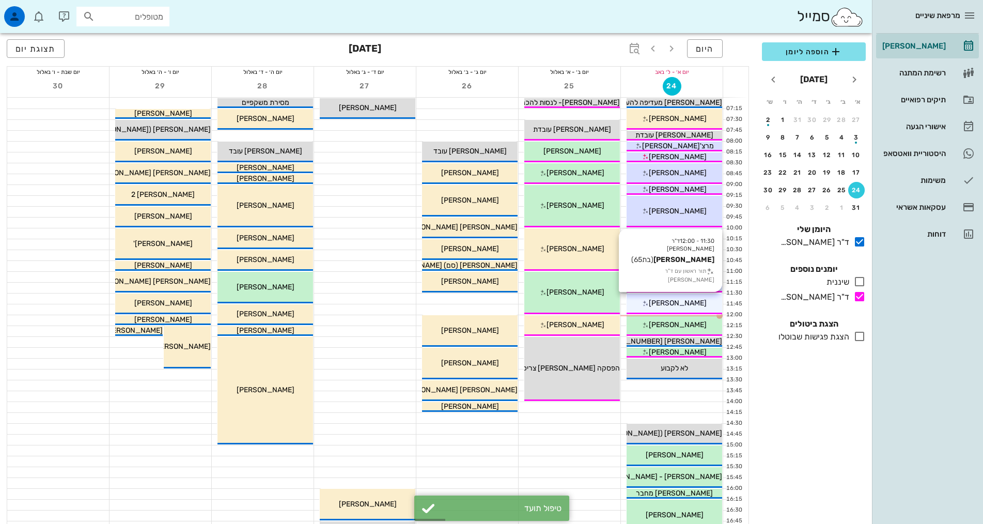
drag, startPoint x: 689, startPoint y: 311, endPoint x: 684, endPoint y: 308, distance: 5.8
click at [689, 311] on div "11:30 - 12:00 ד"ר [PERSON_NAME] [PERSON_NAME] (בת 65 ) תור ראשון עם ד"ר [PERSON…" at bounding box center [675, 303] width 96 height 21
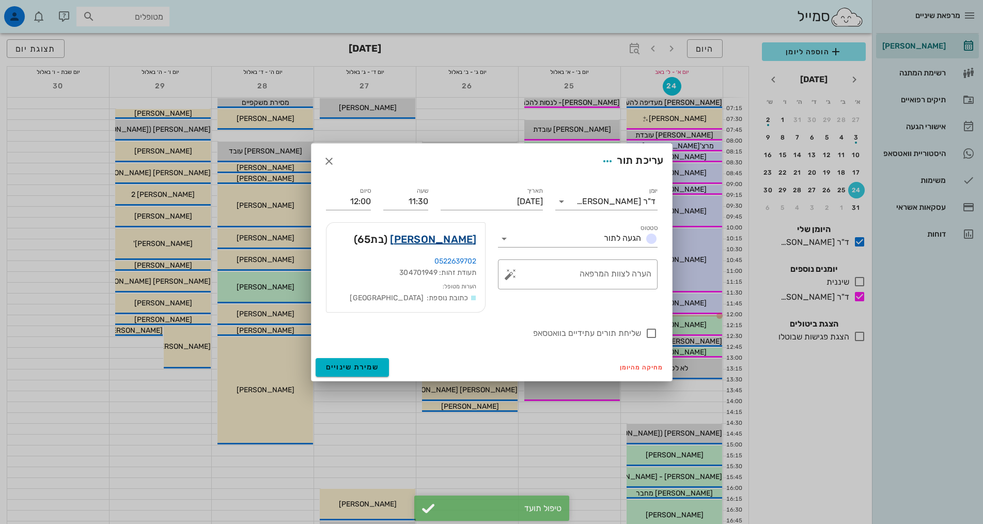
click at [451, 242] on link "[PERSON_NAME]" at bounding box center [433, 239] width 86 height 17
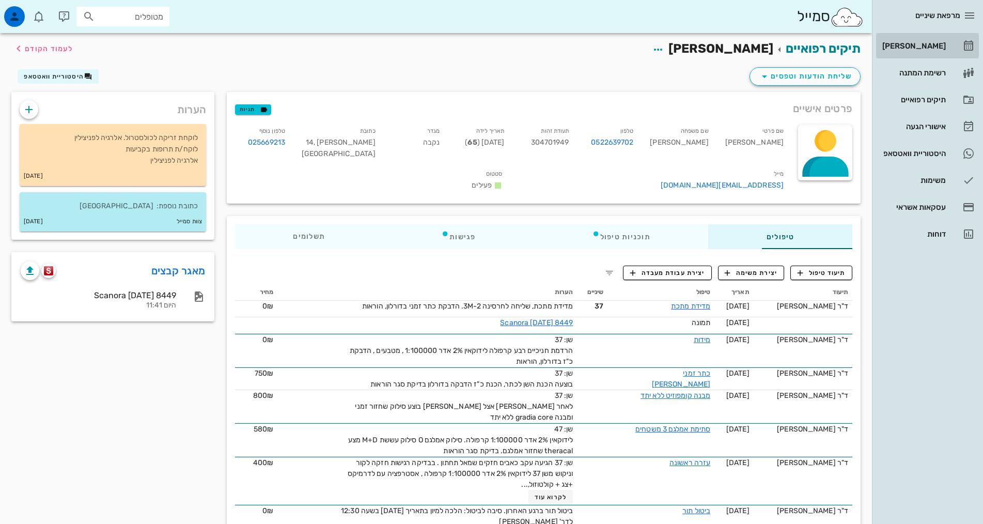
click at [951, 43] on link "[PERSON_NAME]" at bounding box center [927, 46] width 103 height 25
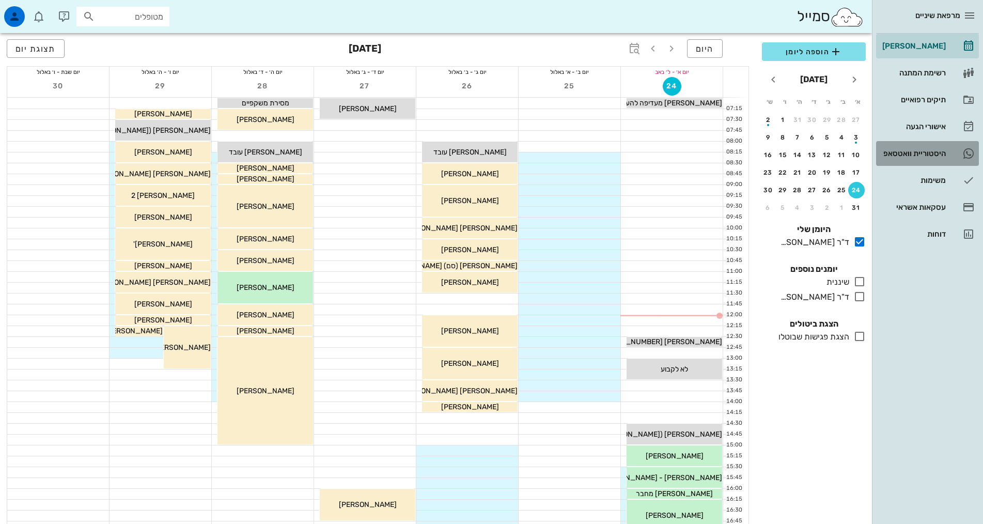
click at [914, 152] on div "היסטוריית וואטסאפ" at bounding box center [913, 153] width 66 height 8
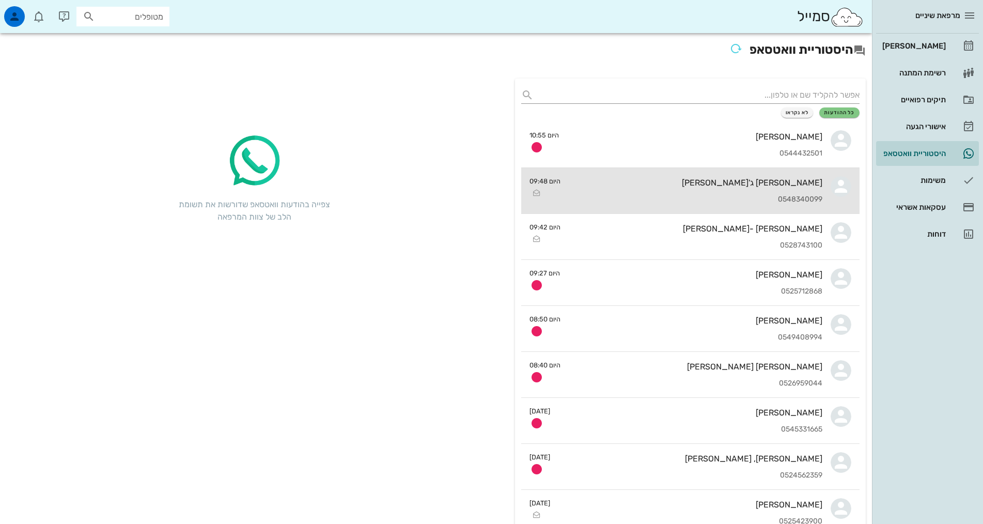
click at [696, 184] on div "[PERSON_NAME] ג'[PERSON_NAME]" at bounding box center [696, 183] width 254 height 10
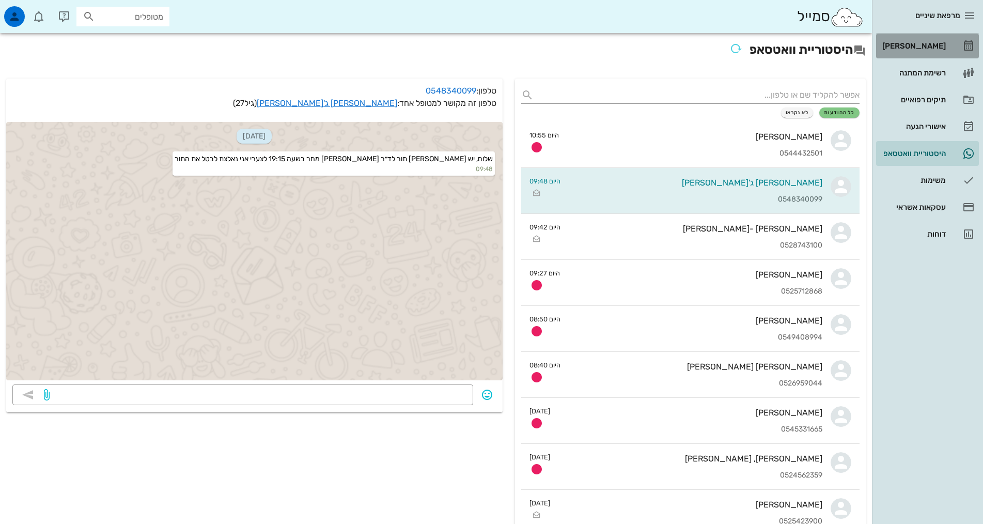
click at [918, 44] on div "[PERSON_NAME]" at bounding box center [913, 46] width 66 height 8
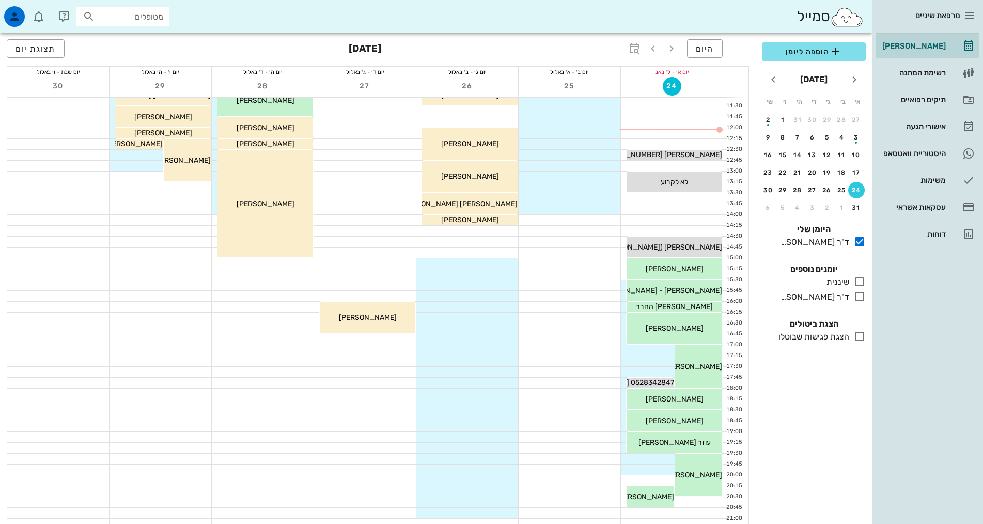
scroll to position [310, 0]
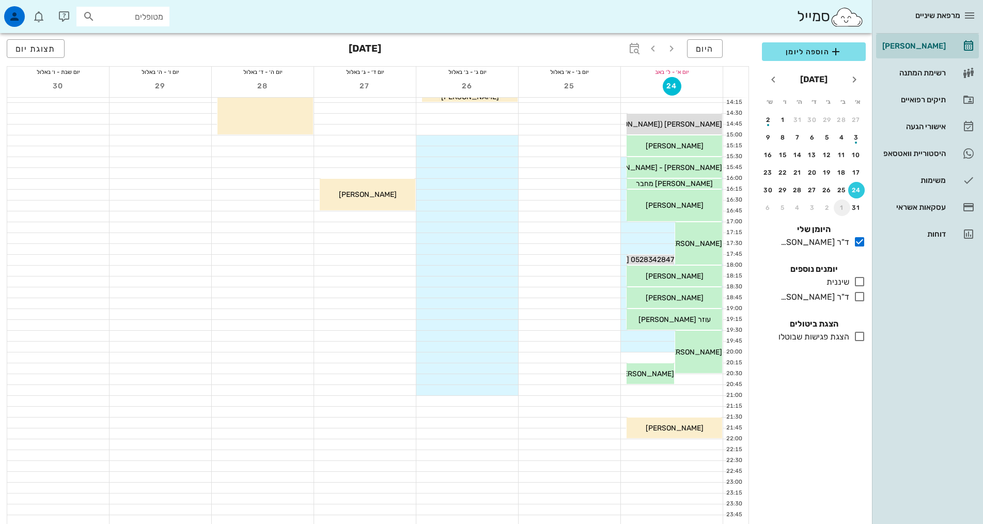
click at [849, 204] on div "1" at bounding box center [842, 207] width 17 height 7
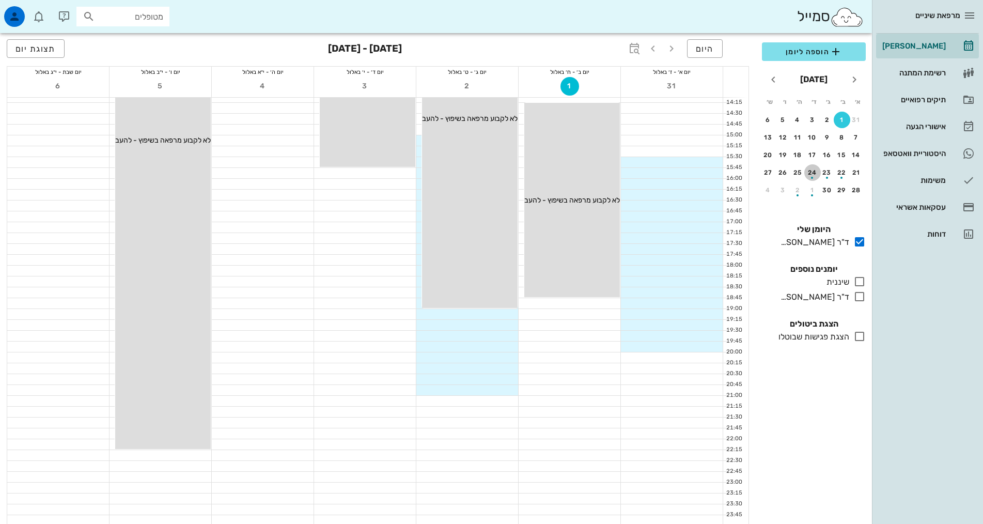
click at [812, 173] on div "button" at bounding box center [813, 175] width 17 height 6
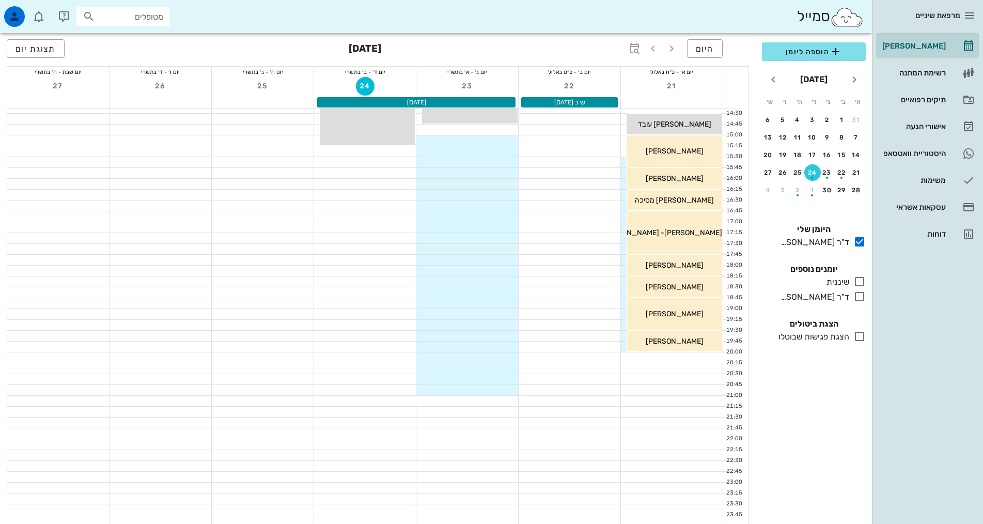
scroll to position [312, 0]
click at [859, 288] on div "כולם יומנים נוספים שיננית בלבד ד"ר [PERSON_NAME] בלבד" at bounding box center [814, 284] width 116 height 55
click at [860, 294] on icon at bounding box center [860, 296] width 12 height 12
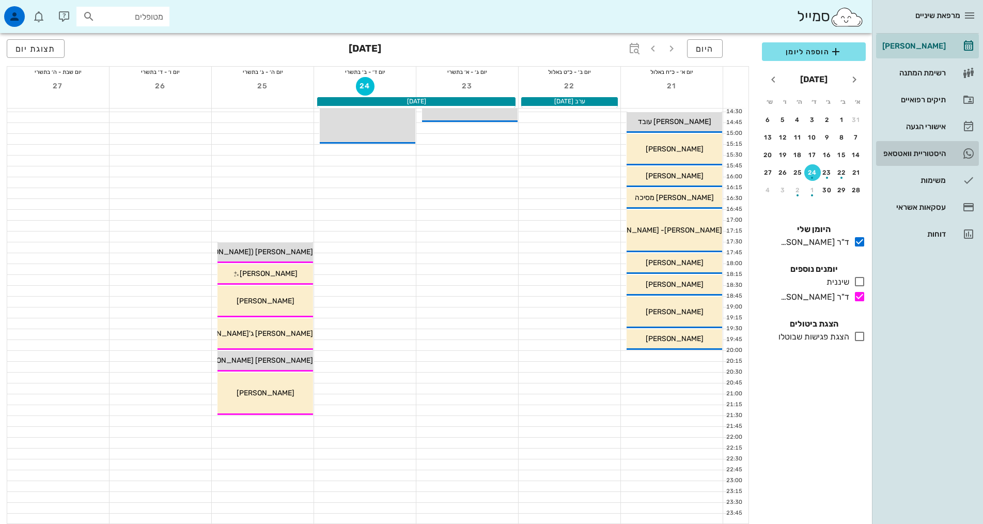
click at [920, 150] on div "היסטוריית וואטסאפ" at bounding box center [913, 153] width 66 height 8
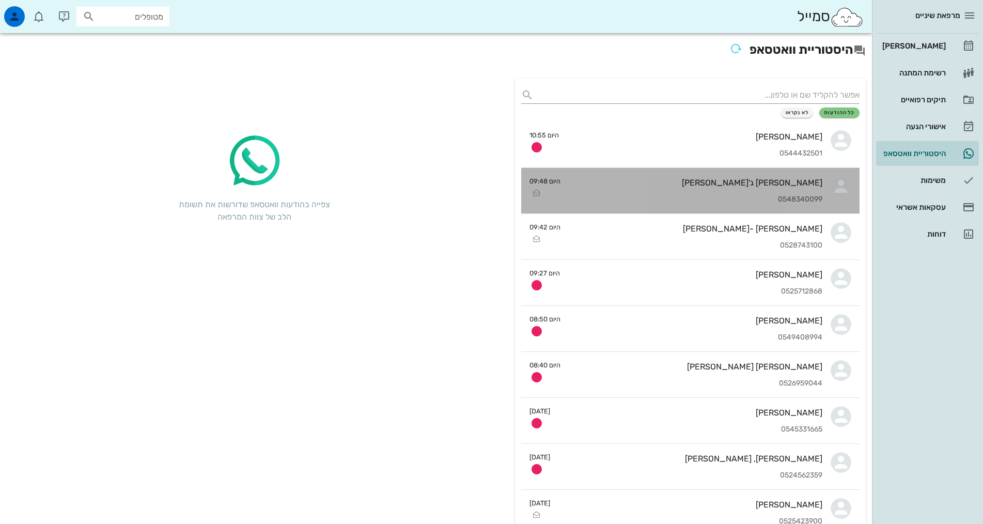
click at [722, 179] on div "[PERSON_NAME] ג'[PERSON_NAME]" at bounding box center [696, 183] width 254 height 10
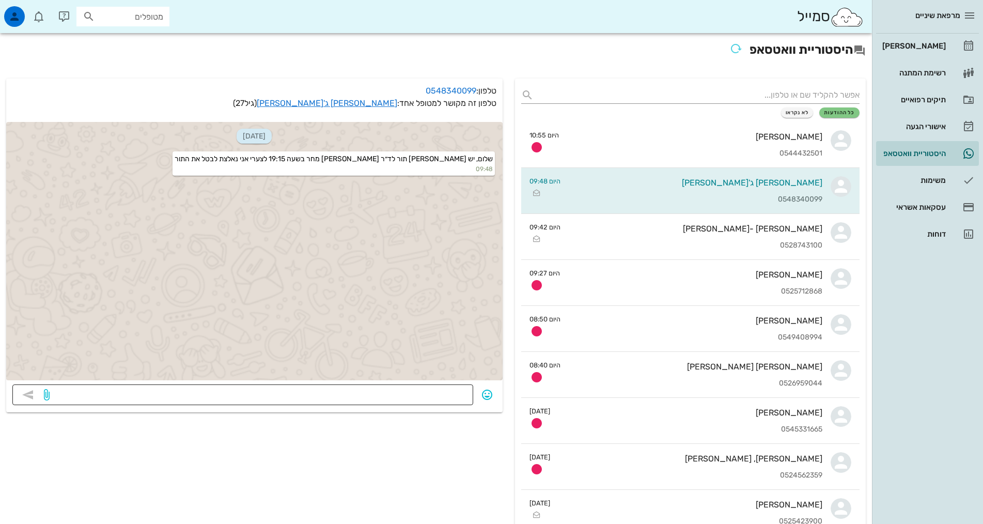
click at [381, 392] on textarea at bounding box center [259, 396] width 415 height 17
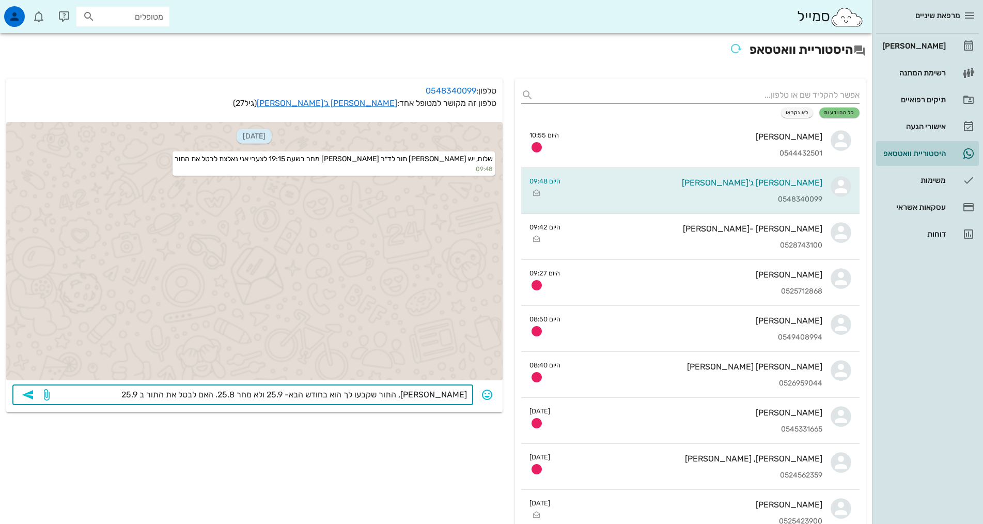
type textarea "[PERSON_NAME], התור שקבעו לך הוא בחודש הבא- 25.9 ולא מחר 25.8. האם לבטל את התור…"
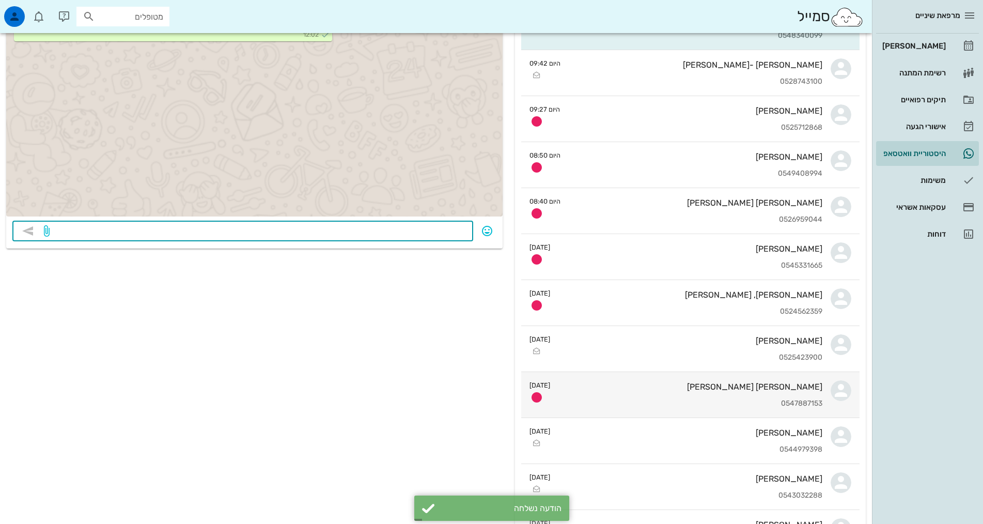
scroll to position [103, 0]
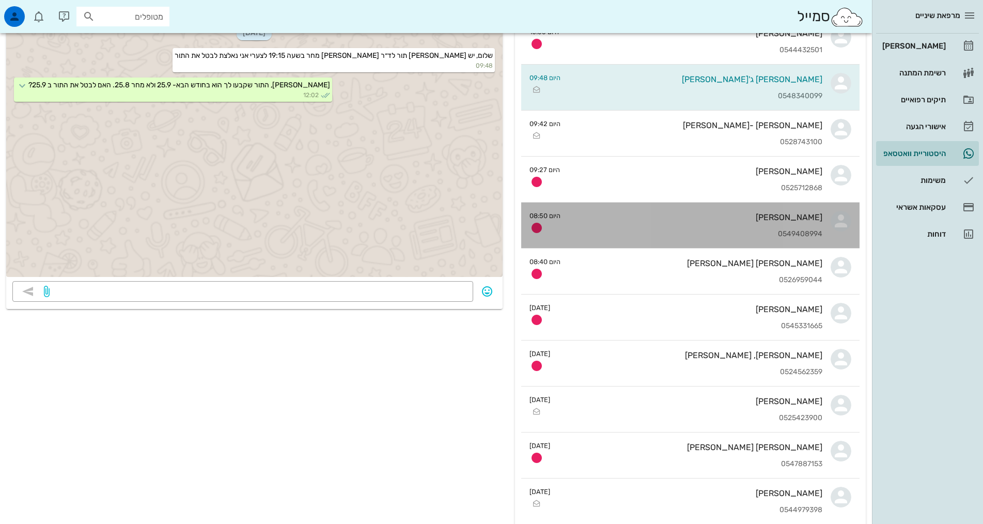
click at [623, 230] on div "0549408994" at bounding box center [696, 234] width 254 height 9
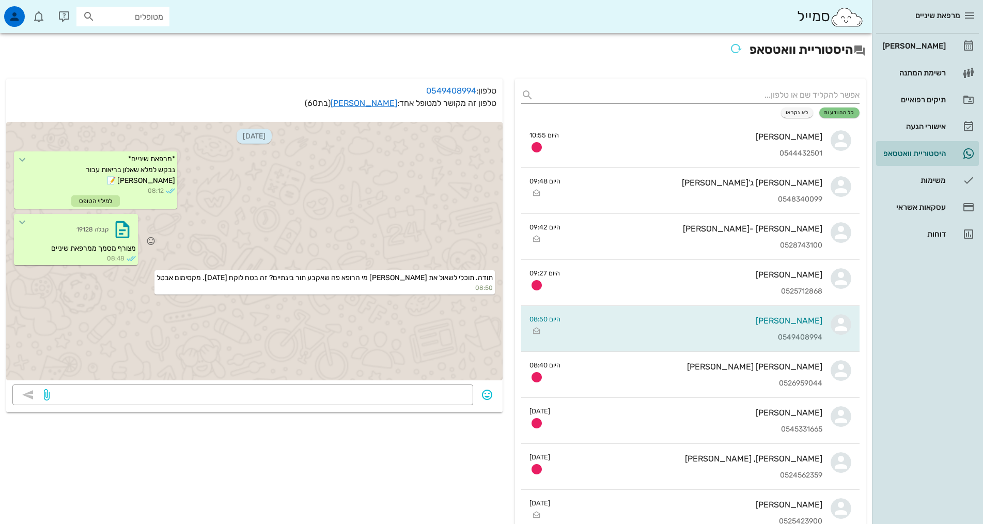
click at [77, 246] on span "מצורף מסמך ממרפאת שיניים" at bounding box center [93, 248] width 85 height 9
click at [210, 351] on div "[DATE] *מרפאת שיניים* נבקש למלא שאלון בריאות עבור [PERSON_NAME] 📝 08:12 למילוי …" at bounding box center [254, 251] width 497 height 258
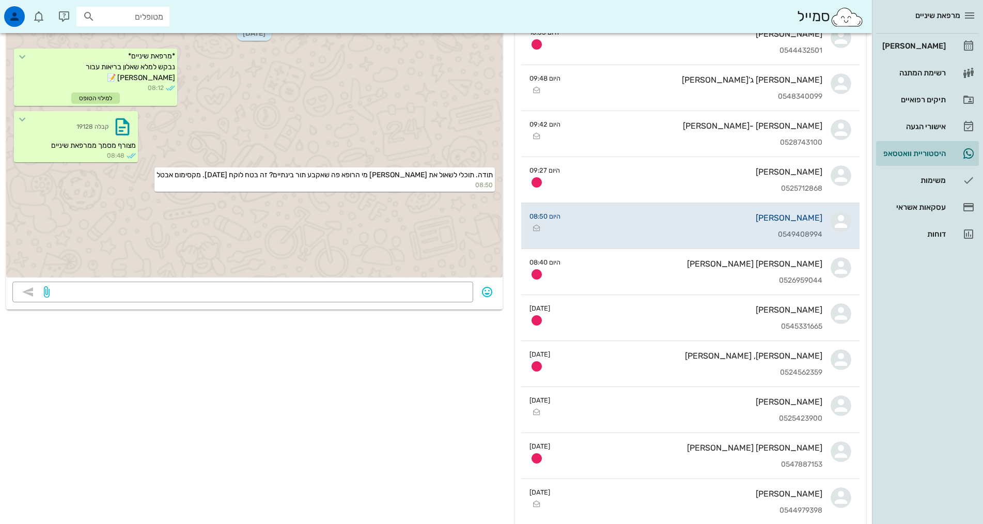
scroll to position [103, 0]
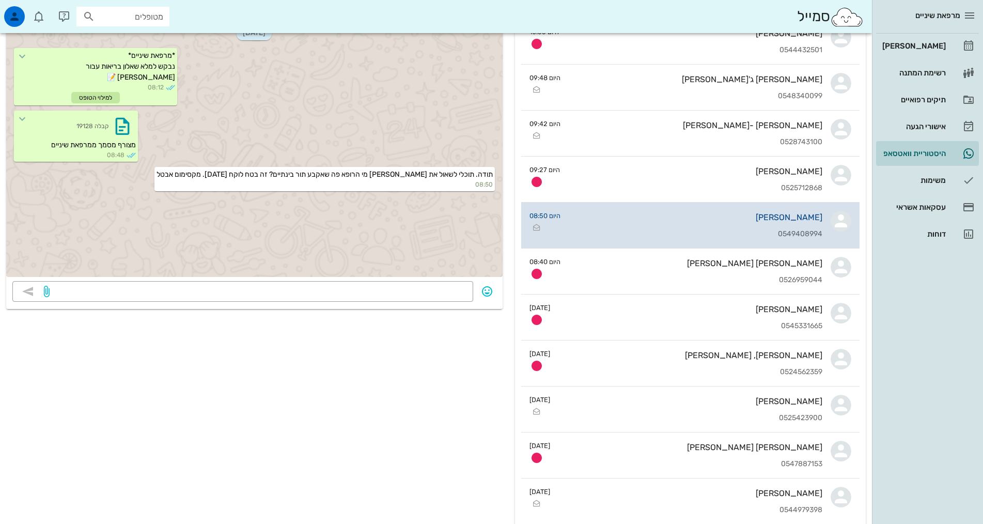
click at [619, 223] on div "[PERSON_NAME] 0549408994" at bounding box center [696, 225] width 254 height 45
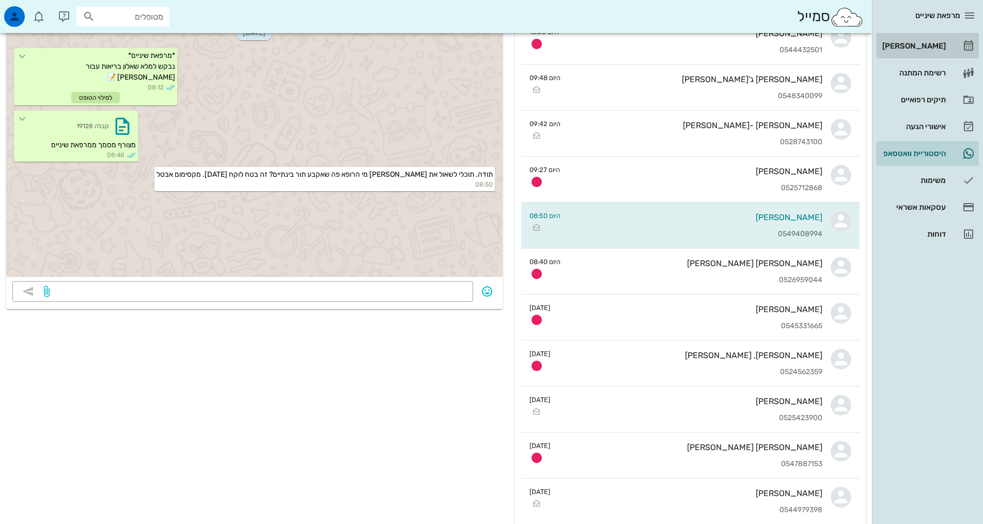
click at [927, 46] on div "[PERSON_NAME]" at bounding box center [913, 46] width 66 height 8
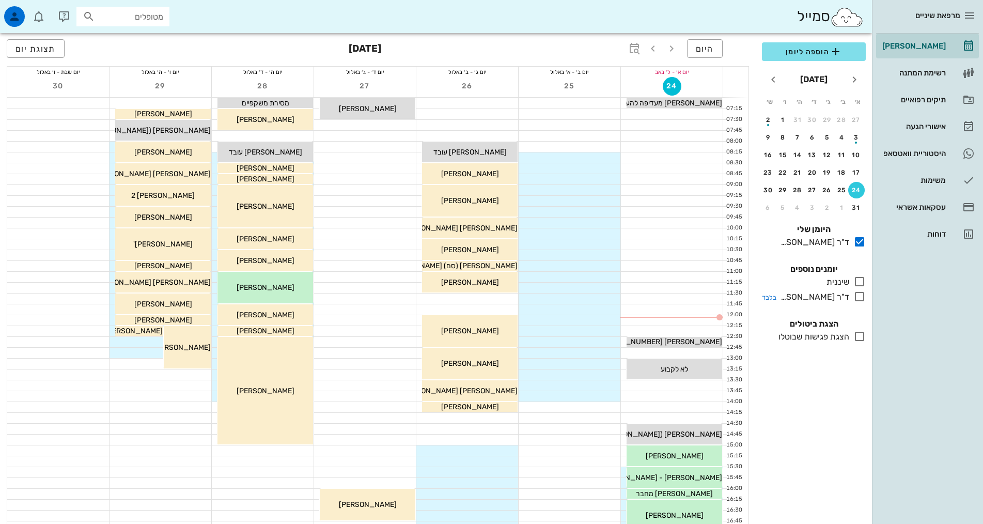
click at [864, 300] on icon at bounding box center [860, 296] width 12 height 12
